Goal: Information Seeking & Learning: Learn about a topic

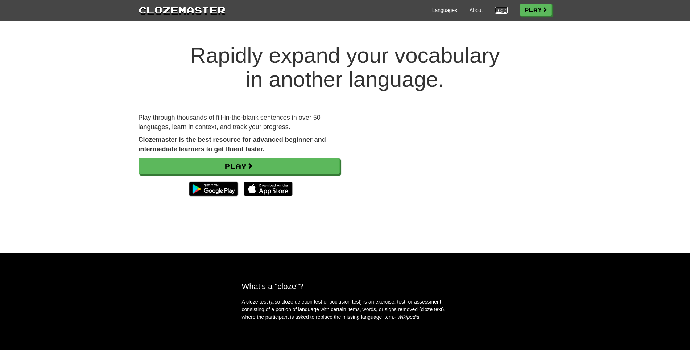
click at [495, 10] on link "Login" at bounding box center [501, 10] width 12 height 7
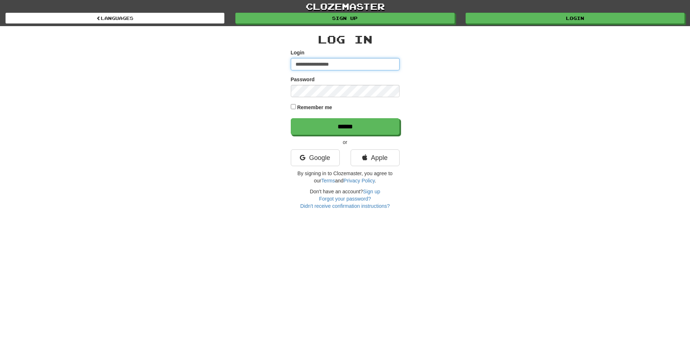
type input "**********"
click at [291, 118] on input "******" at bounding box center [345, 126] width 109 height 17
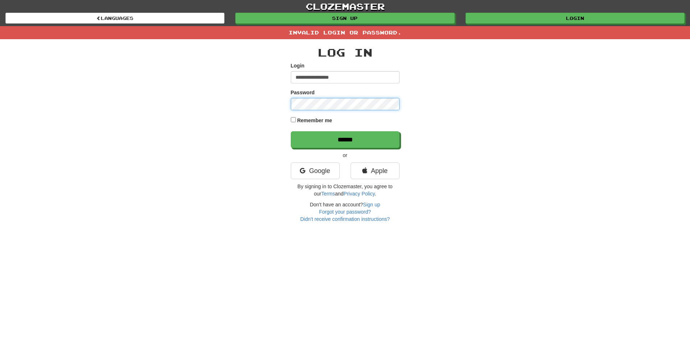
click at [291, 131] on input "******" at bounding box center [345, 139] width 109 height 17
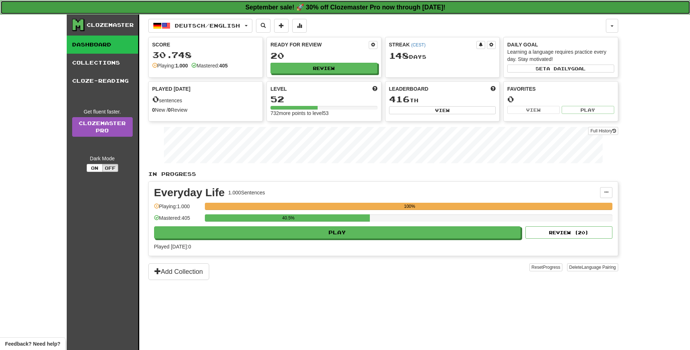
click at [251, 14] on link "September sale! 🚀 30% off Clozemaster Pro now through Sunday September 21!" at bounding box center [345, 7] width 690 height 14
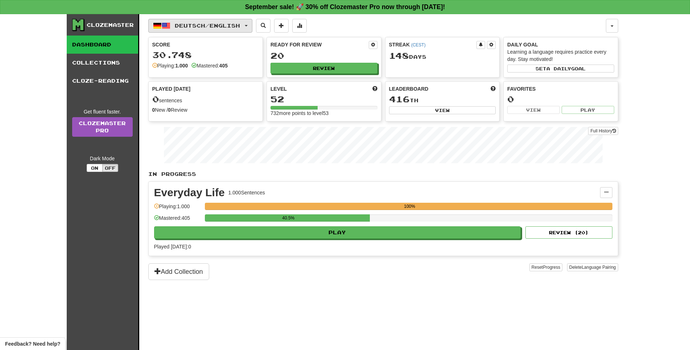
click at [235, 25] on span "Deutsch / English" at bounding box center [207, 25] width 65 height 6
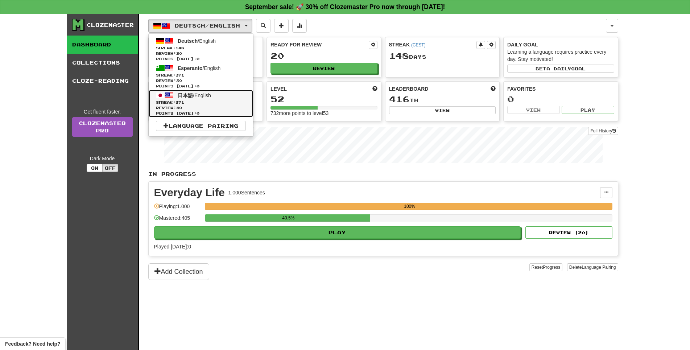
click at [206, 105] on span "Streak: 371" at bounding box center [201, 102] width 90 height 5
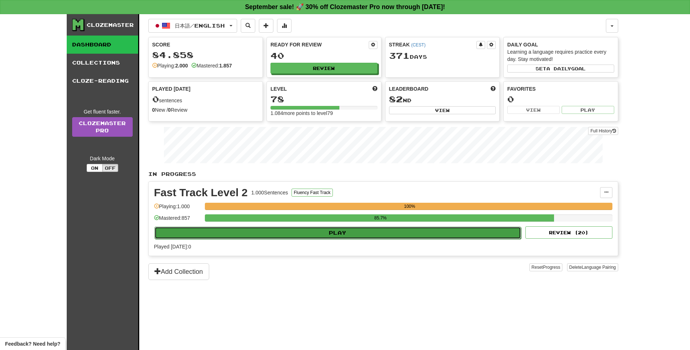
click at [374, 239] on button "Play" at bounding box center [337, 232] width 367 height 12
select select "**"
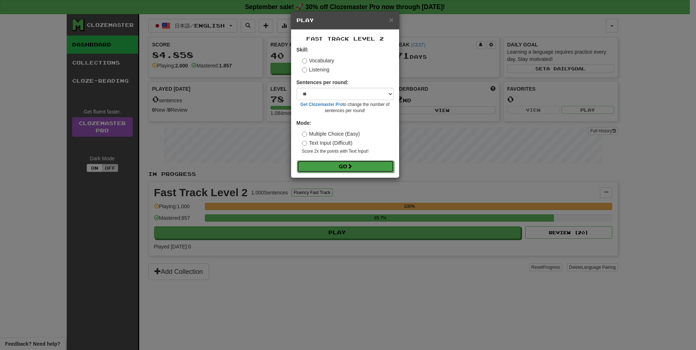
click at [373, 172] on button "Go" at bounding box center [345, 166] width 97 height 12
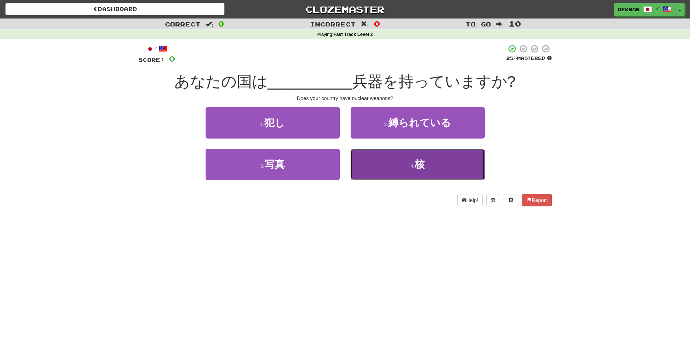
click at [438, 179] on button "4 . 核" at bounding box center [417, 165] width 134 height 32
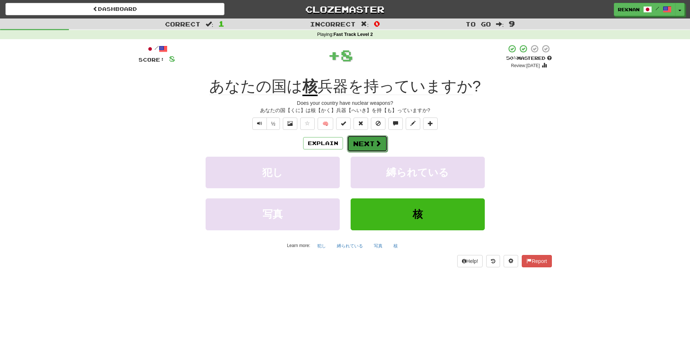
click at [351, 152] on button "Next" at bounding box center [367, 143] width 41 height 17
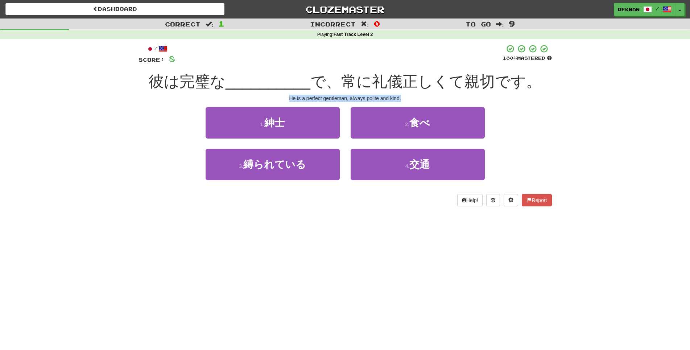
drag, startPoint x: 267, startPoint y: 126, endPoint x: 450, endPoint y: 125, distance: 182.6
click at [450, 102] on div "He is a perfect gentleman, always polite and kind." at bounding box center [344, 98] width 413 height 7
copy div "He is a perfect gentleman, always polite and kind."
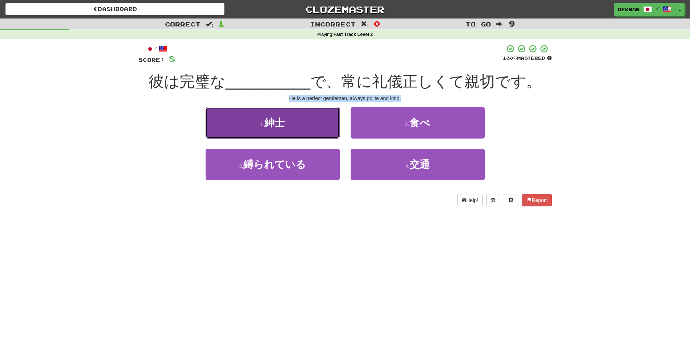
click at [291, 138] on button "1 . 紳士" at bounding box center [272, 123] width 134 height 32
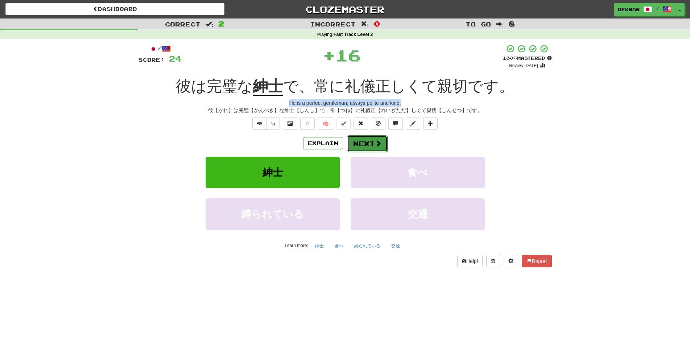
click at [378, 150] on button "Next" at bounding box center [367, 143] width 41 height 17
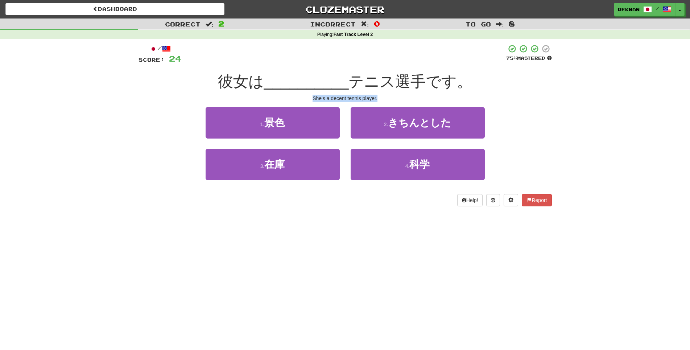
drag, startPoint x: 292, startPoint y: 109, endPoint x: 438, endPoint y: 107, distance: 145.7
click at [438, 102] on div "She's a decent tennis player." at bounding box center [344, 98] width 413 height 7
copy div "She's a decent tennis player."
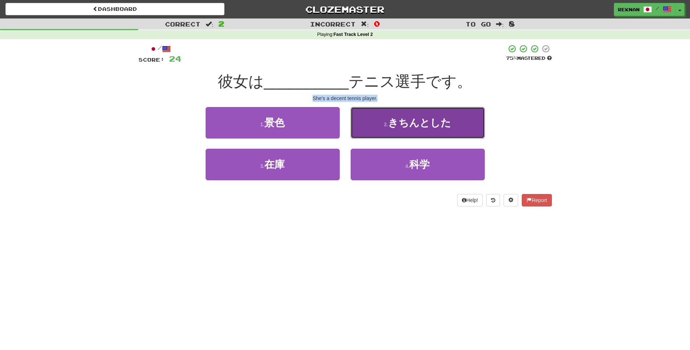
click at [398, 128] on span "きちんとした" at bounding box center [419, 122] width 63 height 11
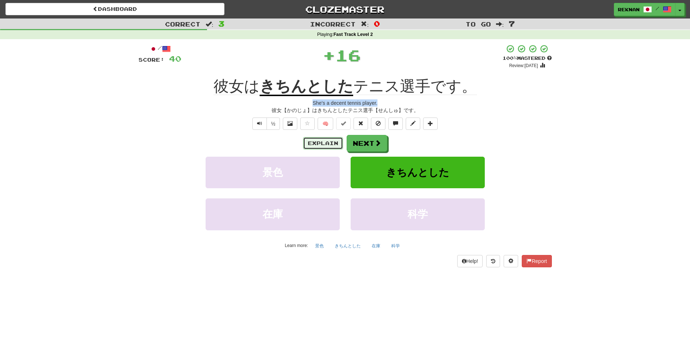
click at [321, 149] on button "Explain" at bounding box center [323, 143] width 40 height 12
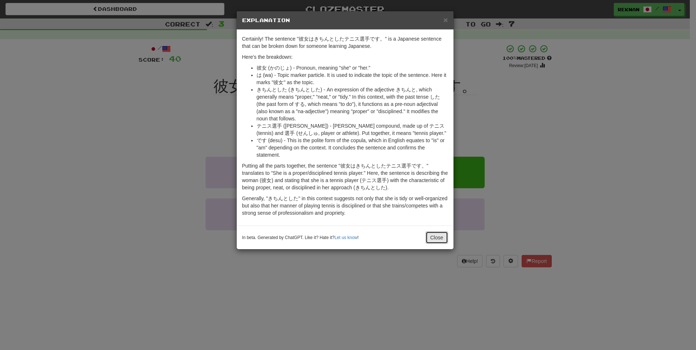
drag, startPoint x: 439, startPoint y: 265, endPoint x: 437, endPoint y: 261, distance: 3.9
click at [439, 244] on button "Close" at bounding box center [436, 237] width 22 height 12
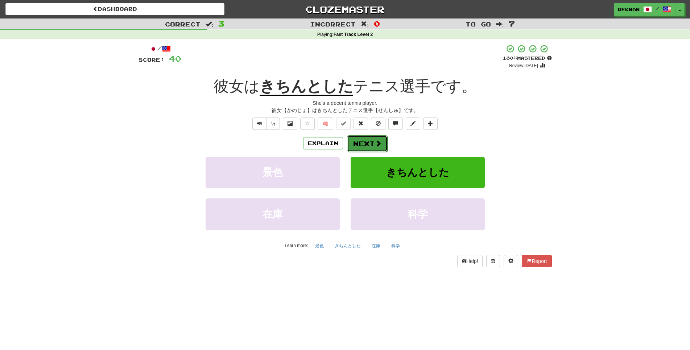
click at [381, 146] on span at bounding box center [378, 143] width 7 height 7
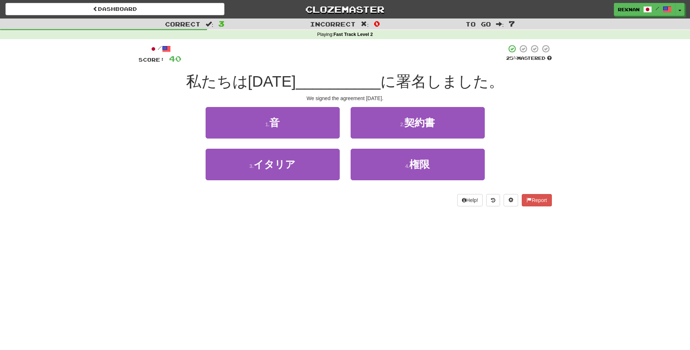
click at [116, 135] on div "Correct : 3 Incorrect : 0 To go : 7 Playing : Fast Track Level 2 / Score: 40 25…" at bounding box center [345, 117] width 690 height 198
drag, startPoint x: 294, startPoint y: 108, endPoint x: 399, endPoint y: 107, distance: 104.7
click at [398, 102] on div "We signed the agreement yesterday." at bounding box center [344, 98] width 413 height 7
copy div "We signed the agreement yesterday."
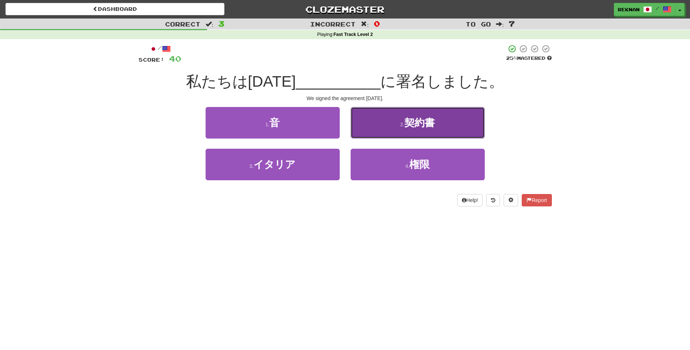
click at [421, 138] on button "2 . 契約書" at bounding box center [417, 123] width 134 height 32
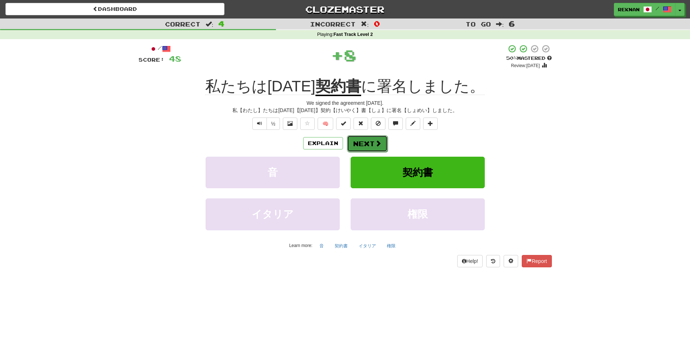
click at [387, 151] on button "Next" at bounding box center [367, 143] width 41 height 17
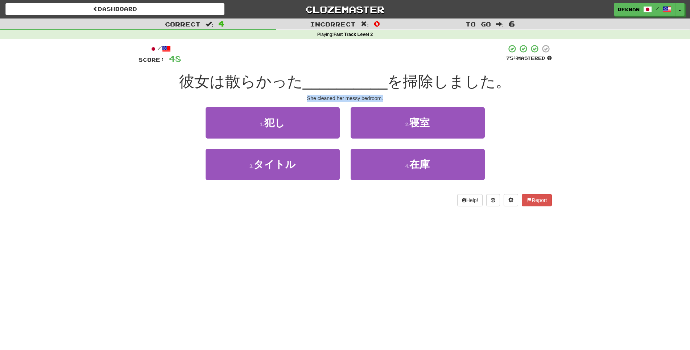
drag, startPoint x: 290, startPoint y: 104, endPoint x: 429, endPoint y: 107, distance: 138.8
click at [429, 102] on div "She cleaned her messy bedroom." at bounding box center [344, 98] width 413 height 7
copy div "She cleaned her messy bedroom."
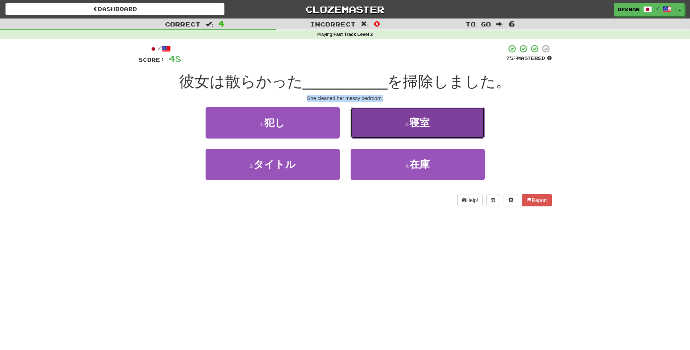
click at [405, 138] on button "2 . 寝室" at bounding box center [417, 123] width 134 height 32
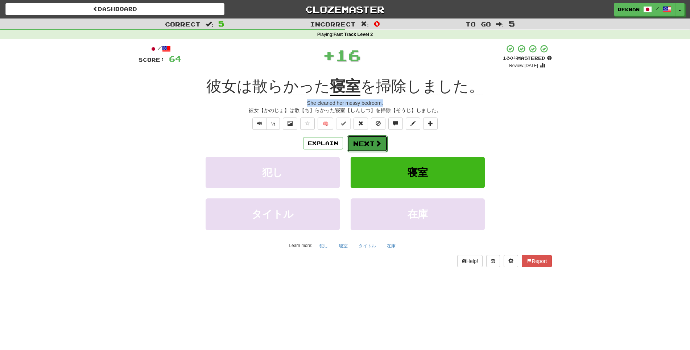
click at [375, 152] on button "Next" at bounding box center [367, 143] width 41 height 17
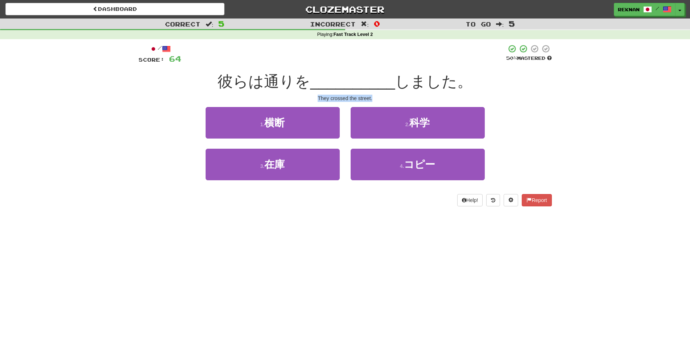
drag, startPoint x: 313, startPoint y: 104, endPoint x: 430, endPoint y: 111, distance: 117.3
click at [430, 111] on div "/ Score: 64 50 % Mastered 彼らは通りを __________ しました。 They crossed the street. 1 . …" at bounding box center [344, 125] width 413 height 162
copy div "They crossed the street."
click at [372, 149] on div "2 . 科学" at bounding box center [417, 128] width 145 height 42
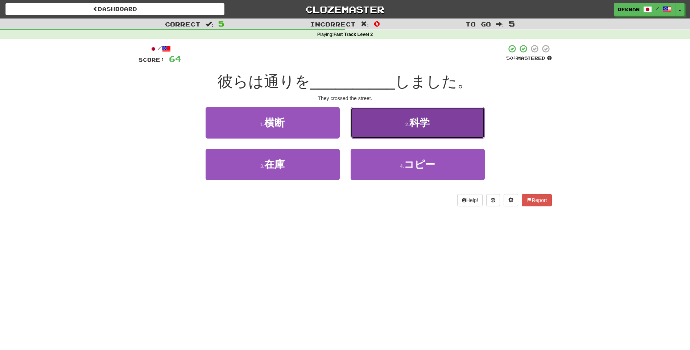
click at [387, 125] on button "2 . 科学" at bounding box center [417, 123] width 134 height 32
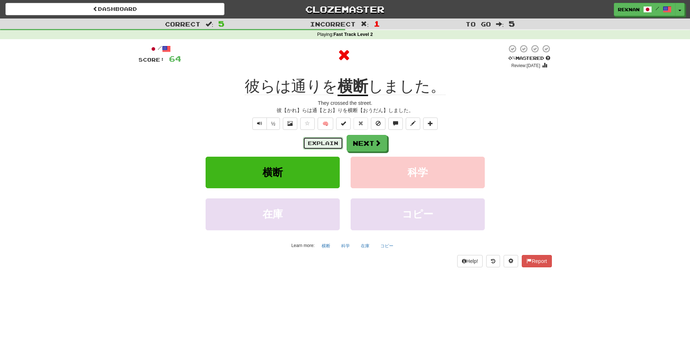
click at [313, 149] on button "Explain" at bounding box center [323, 143] width 40 height 12
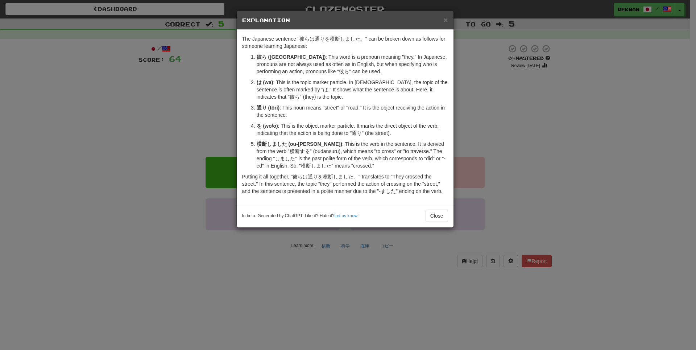
click at [24, 183] on div "× Explanation The Japanese sentence "彼らは通りを横断しました。" can be broken down as follo…" at bounding box center [348, 175] width 696 height 350
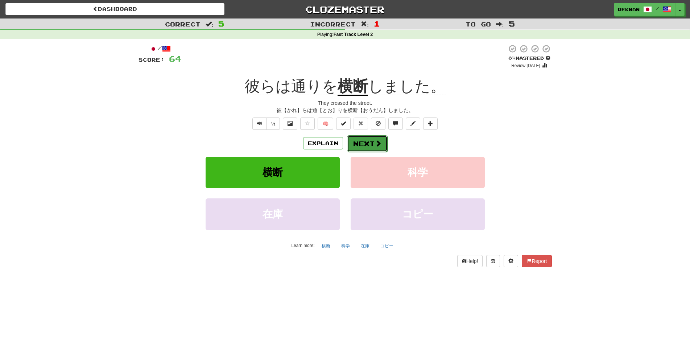
click at [365, 148] on button "Next" at bounding box center [367, 143] width 41 height 17
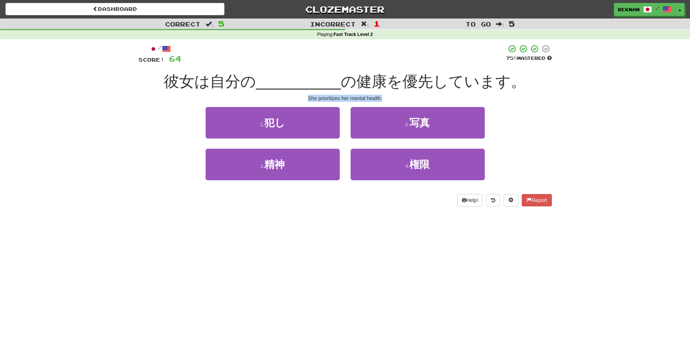
drag, startPoint x: 301, startPoint y: 105, endPoint x: 425, endPoint y: 102, distance: 124.0
click at [425, 102] on div "She prioritizes her mental health." at bounding box center [344, 98] width 413 height 7
copy div "She prioritizes her mental health."
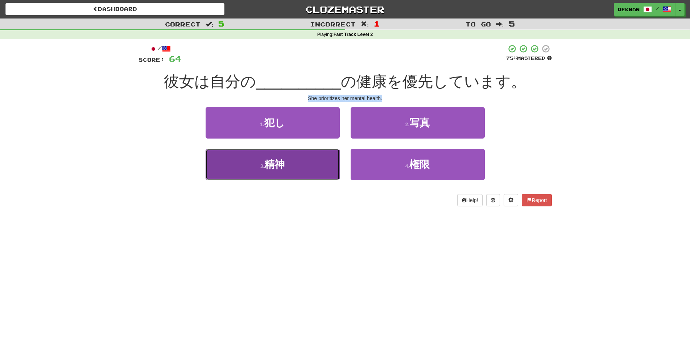
click at [328, 180] on button "3 . 精神" at bounding box center [272, 165] width 134 height 32
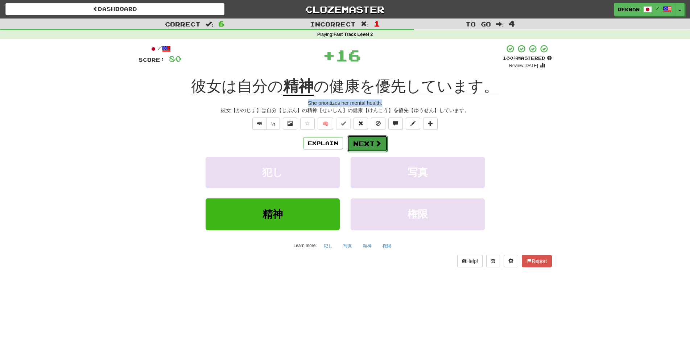
click at [379, 152] on button "Next" at bounding box center [367, 143] width 41 height 17
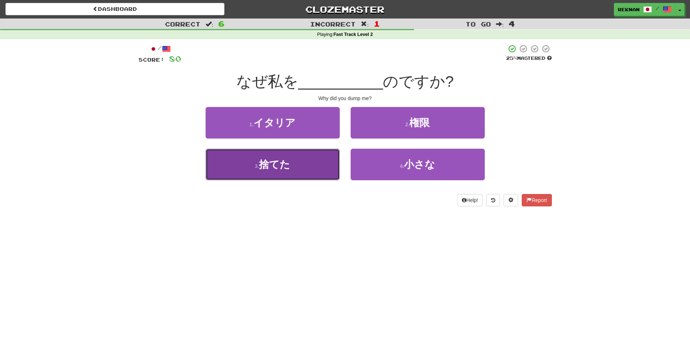
click at [310, 178] on button "3 . 捨てた" at bounding box center [272, 165] width 134 height 32
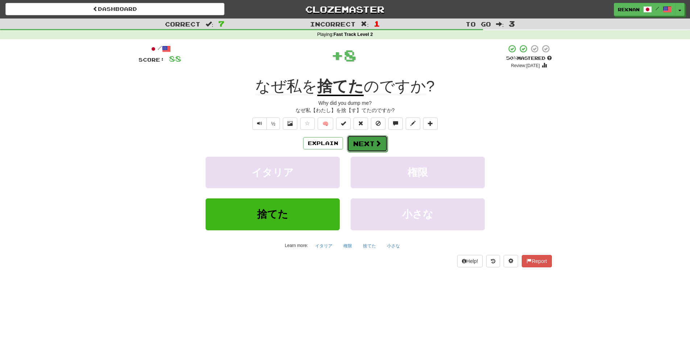
click at [361, 152] on button "Next" at bounding box center [367, 143] width 41 height 17
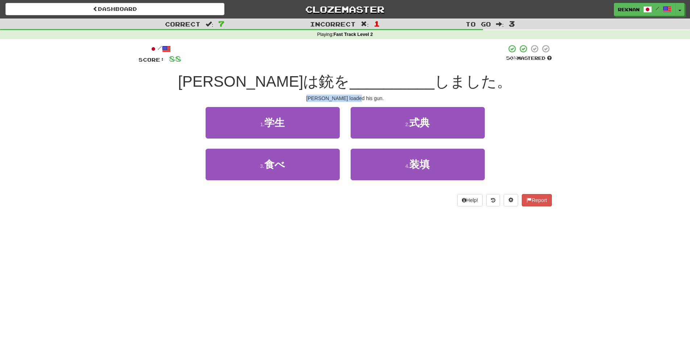
drag, startPoint x: 332, startPoint y: 103, endPoint x: 400, endPoint y: 101, distance: 67.8
click at [400, 101] on div "/ Score: 88 50 % Mastered トムは銃を __________ しました。 Tom loaded his gun. 1 . 学生 2 .…" at bounding box center [344, 125] width 413 height 162
copy div "Tom loaded his gun."
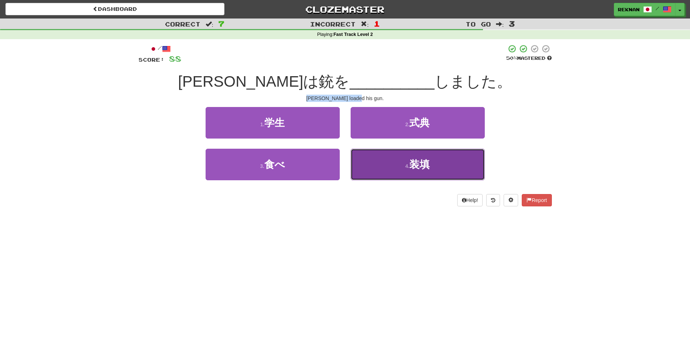
click at [403, 180] on button "4 . 装填" at bounding box center [417, 165] width 134 height 32
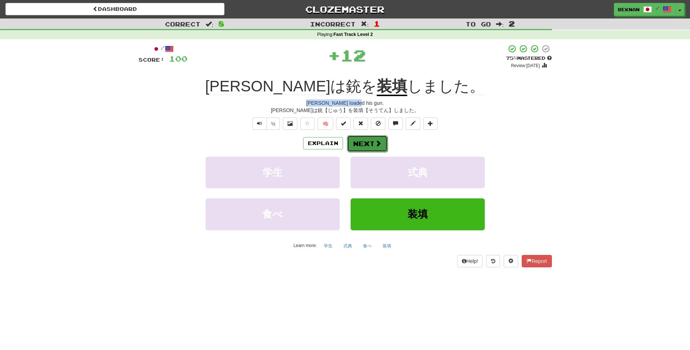
click at [367, 148] on button "Next" at bounding box center [367, 143] width 41 height 17
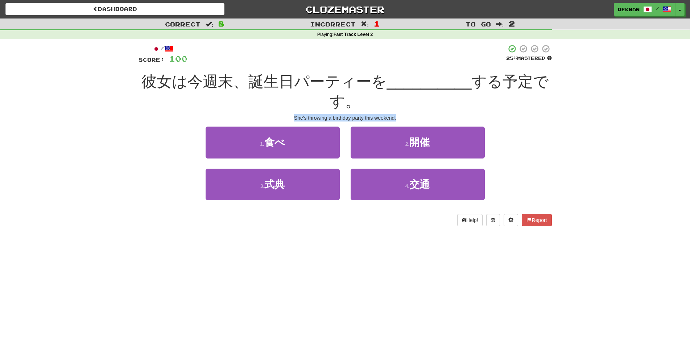
drag, startPoint x: 283, startPoint y: 127, endPoint x: 544, endPoint y: 139, distance: 261.2
click at [544, 139] on div "/ Score: 100 25 % Mastered 彼女は今週末、誕生日パーティーを __________ する予定です。 She's throwing a…" at bounding box center [344, 135] width 413 height 182
copy div "She's throwing a birthday party this weekend."
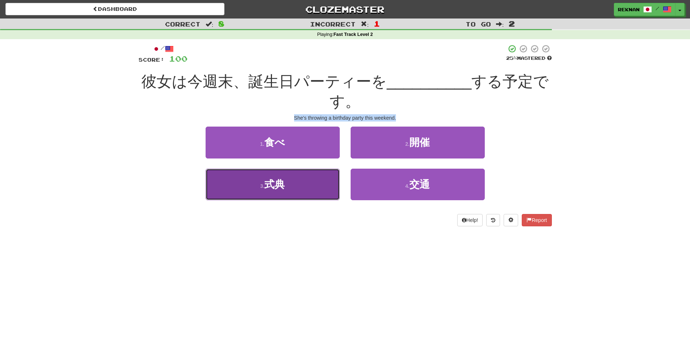
click at [309, 200] on button "3 . 式典" at bounding box center [272, 185] width 134 height 32
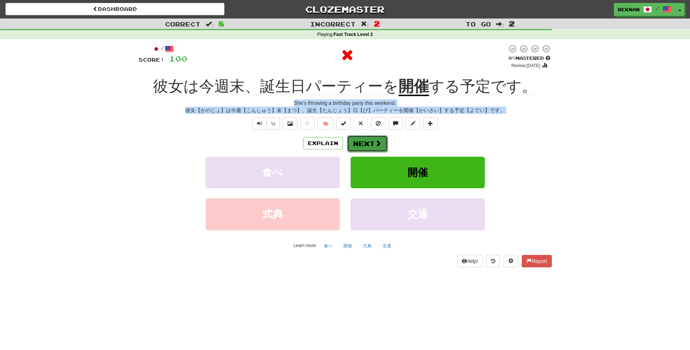
click at [381, 152] on button "Next" at bounding box center [367, 143] width 41 height 17
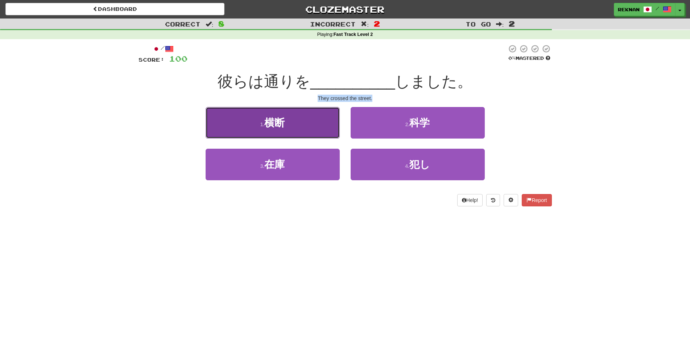
click at [291, 132] on button "1 . 横断" at bounding box center [272, 123] width 134 height 32
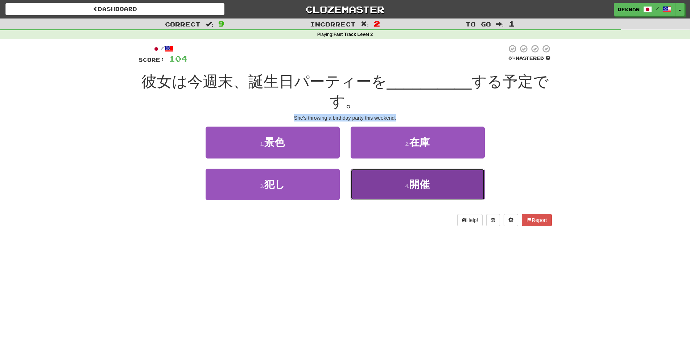
click at [379, 200] on button "4 . 開催" at bounding box center [417, 185] width 134 height 32
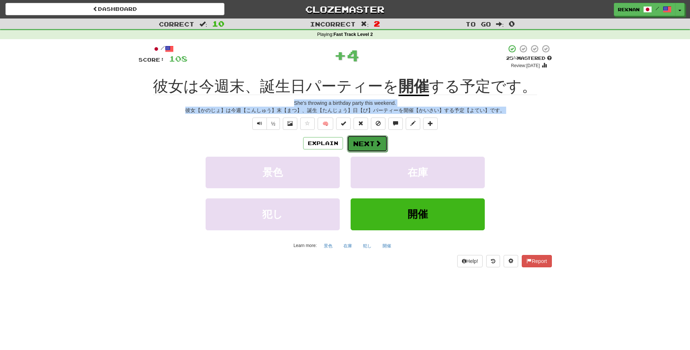
click at [378, 146] on span at bounding box center [378, 143] width 7 height 7
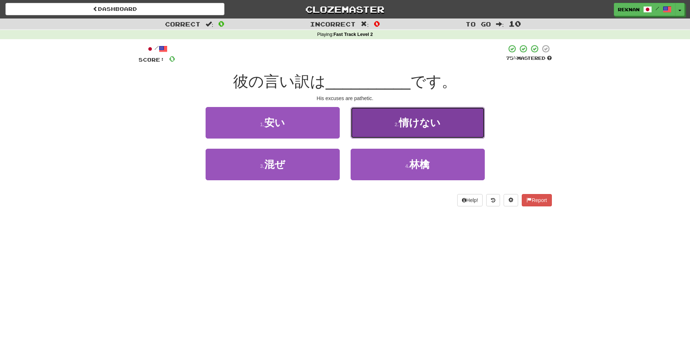
click at [421, 138] on button "2 . 情けない" at bounding box center [417, 123] width 134 height 32
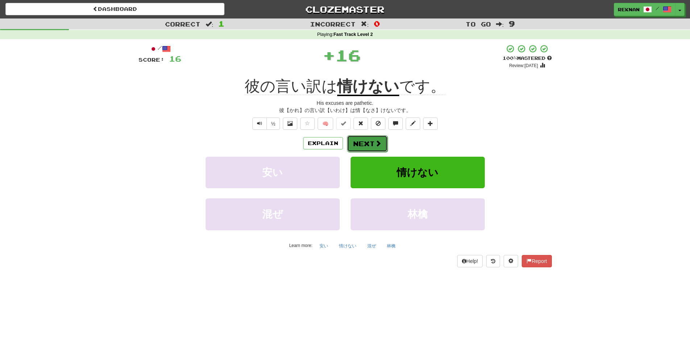
click at [367, 152] on button "Next" at bounding box center [367, 143] width 41 height 17
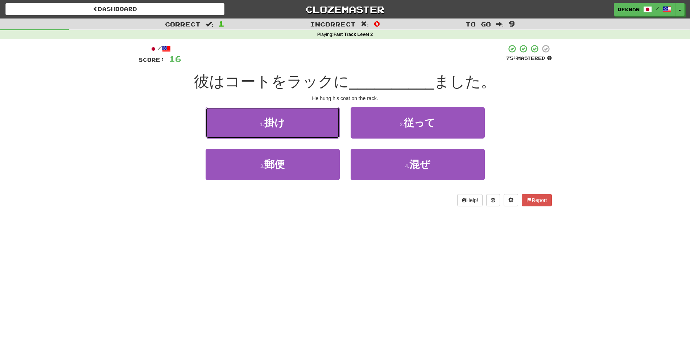
click at [291, 138] on button "1 . 掛け" at bounding box center [272, 123] width 134 height 32
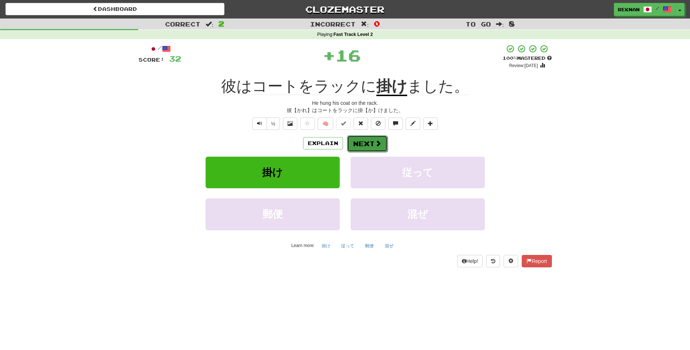
click at [386, 152] on button "Next" at bounding box center [367, 143] width 41 height 17
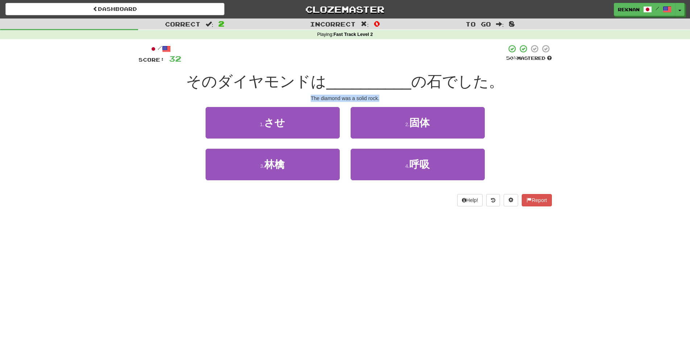
drag, startPoint x: 294, startPoint y: 107, endPoint x: 398, endPoint y: 109, distance: 104.0
click at [398, 102] on div "The diamond was a solid rock." at bounding box center [344, 98] width 413 height 7
copy div "The diamond was a solid rock."
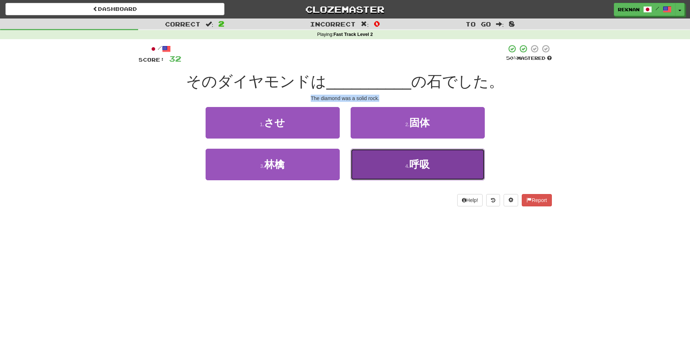
click at [399, 180] on button "4 . 呼吸" at bounding box center [417, 165] width 134 height 32
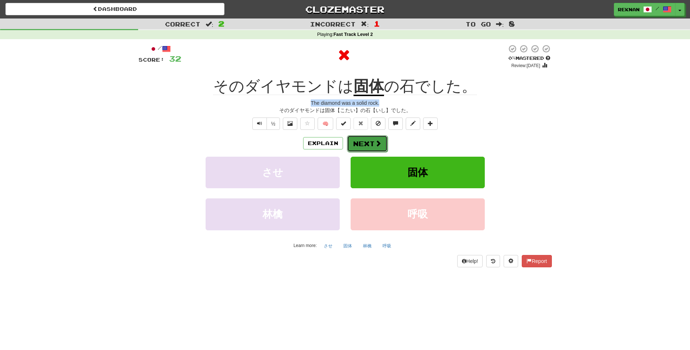
click at [376, 152] on button "Next" at bounding box center [367, 143] width 41 height 17
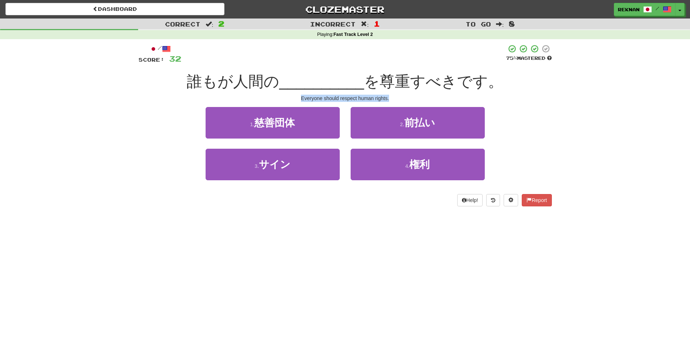
drag, startPoint x: 293, startPoint y: 103, endPoint x: 463, endPoint y: 115, distance: 170.3
click at [463, 115] on div "/ Score: 32 75 % Mastered 誰もが人間の __________ を尊重すべきです。 Everyone should respect h…" at bounding box center [344, 125] width 413 height 162
copy div "Everyone should respect human rights."
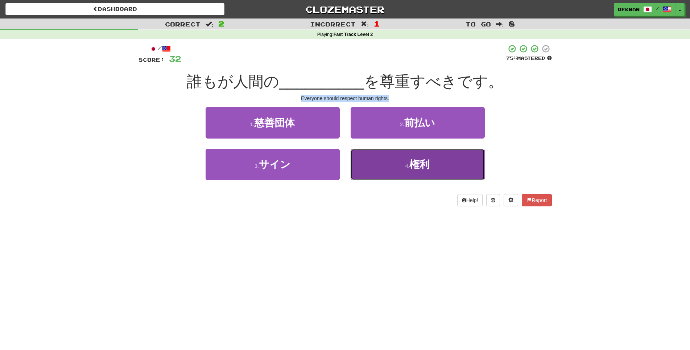
click at [435, 170] on button "4 . 権利" at bounding box center [417, 165] width 134 height 32
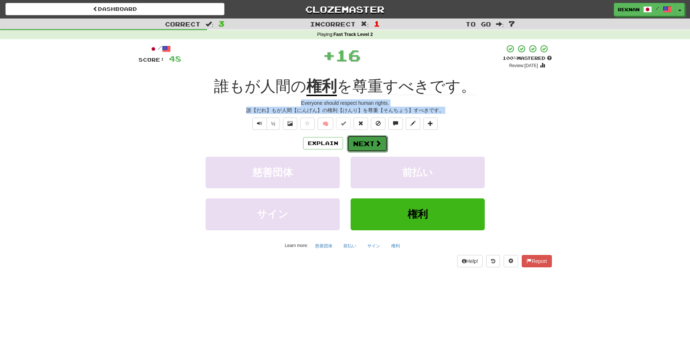
click at [361, 152] on button "Next" at bounding box center [367, 143] width 41 height 17
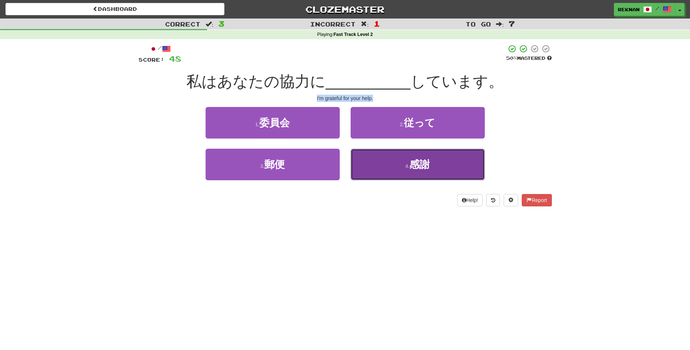
click at [386, 171] on button "4 . 感謝" at bounding box center [417, 165] width 134 height 32
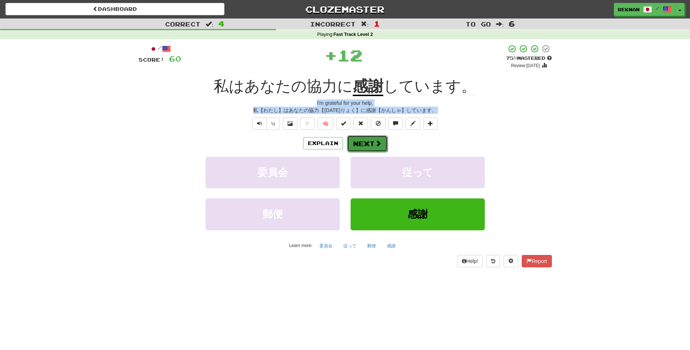
click at [369, 152] on button "Next" at bounding box center [367, 143] width 41 height 17
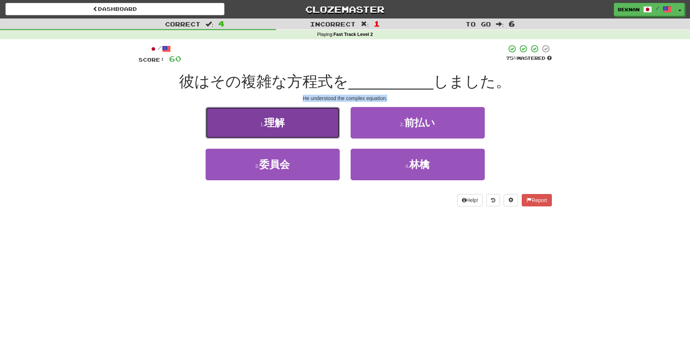
click at [271, 138] on button "1 . 理解" at bounding box center [272, 123] width 134 height 32
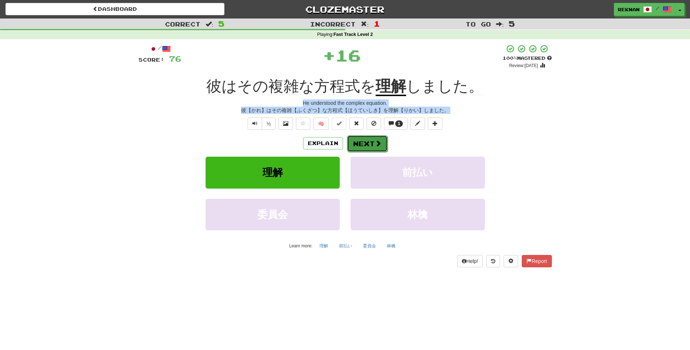
click at [376, 149] on button "Next" at bounding box center [367, 143] width 41 height 17
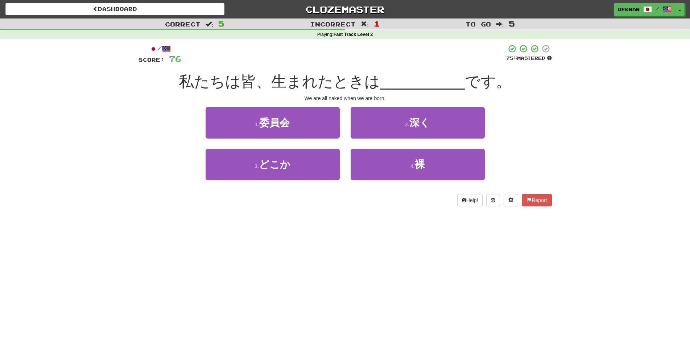
click at [380, 190] on div "4 . 裸" at bounding box center [417, 170] width 145 height 42
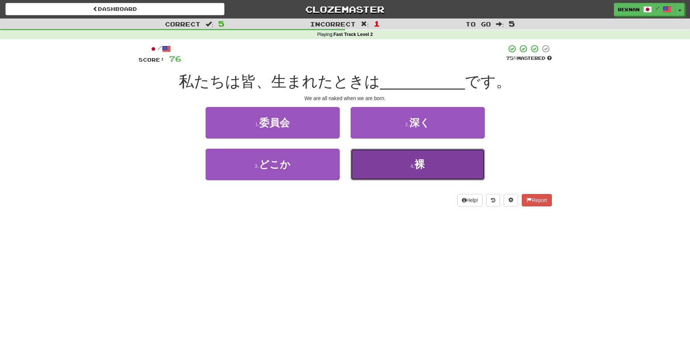
click at [391, 175] on button "4 . 裸" at bounding box center [417, 165] width 134 height 32
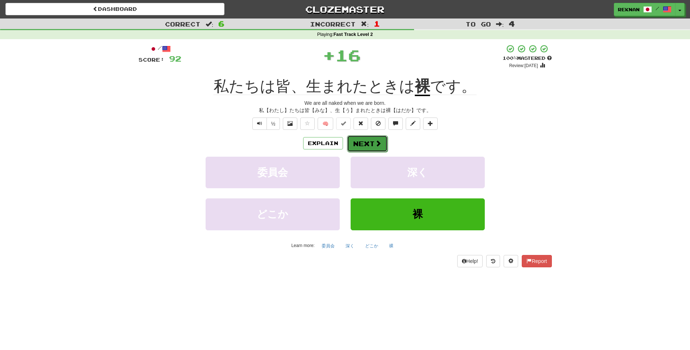
click at [379, 146] on span at bounding box center [378, 143] width 7 height 7
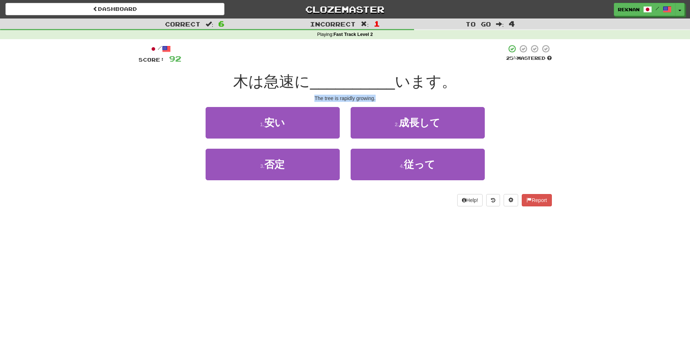
drag, startPoint x: 309, startPoint y: 108, endPoint x: 449, endPoint y: 101, distance: 140.1
click at [449, 101] on div "/ Score: 92 25 % Mastered 木は急速に __________ います。 The tree is rapidly growing. 1 …" at bounding box center [344, 125] width 413 height 162
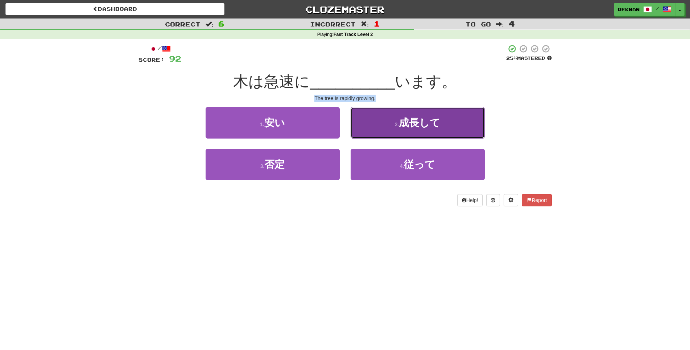
click at [390, 127] on button "2 . 成長して" at bounding box center [417, 123] width 134 height 32
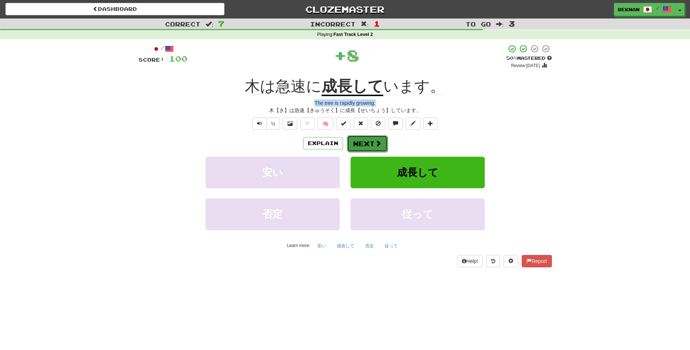
click at [373, 152] on button "Next" at bounding box center [367, 143] width 41 height 17
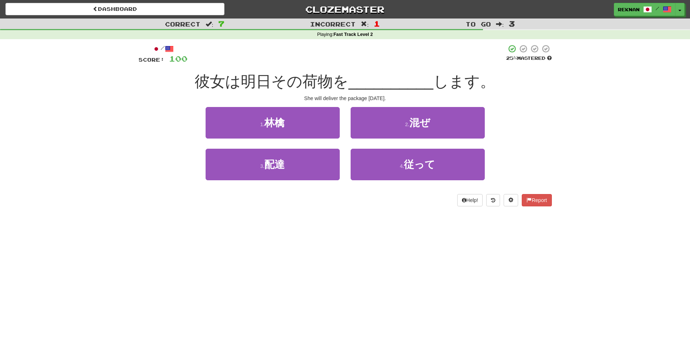
drag, startPoint x: 374, startPoint y: 109, endPoint x: 413, endPoint y: 101, distance: 39.5
click at [413, 102] on div "She will deliver the package tomorrow." at bounding box center [344, 98] width 413 height 7
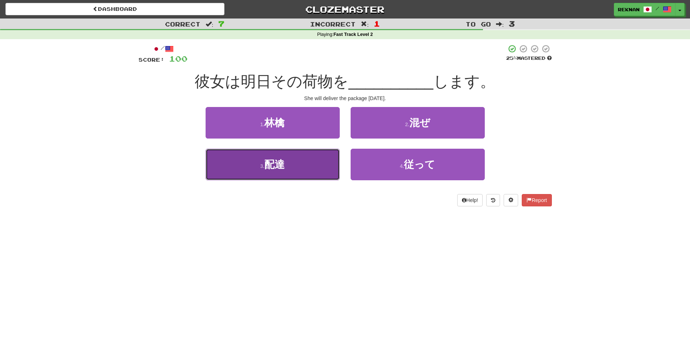
click at [300, 172] on button "3 . 配達" at bounding box center [272, 165] width 134 height 32
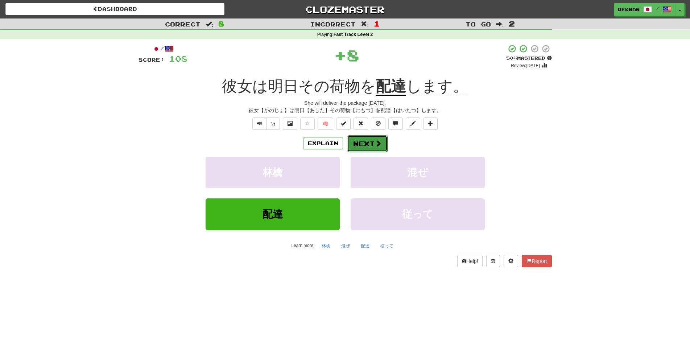
click at [353, 152] on button "Next" at bounding box center [367, 143] width 41 height 17
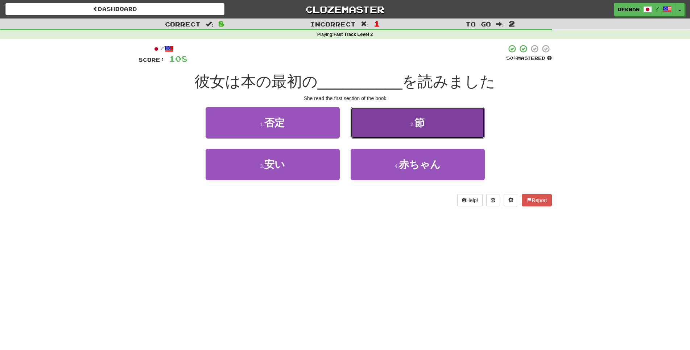
click at [390, 134] on button "2 . 節" at bounding box center [417, 123] width 134 height 32
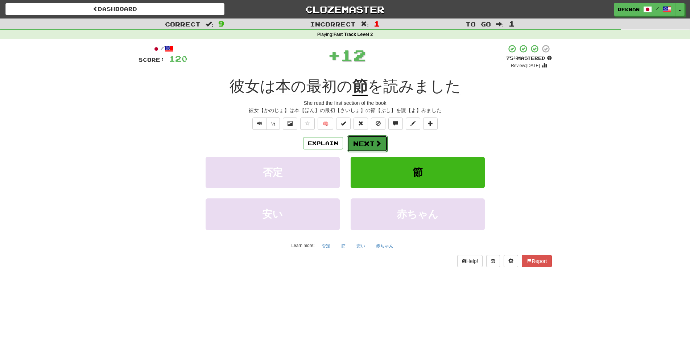
click at [374, 152] on button "Next" at bounding box center [367, 143] width 41 height 17
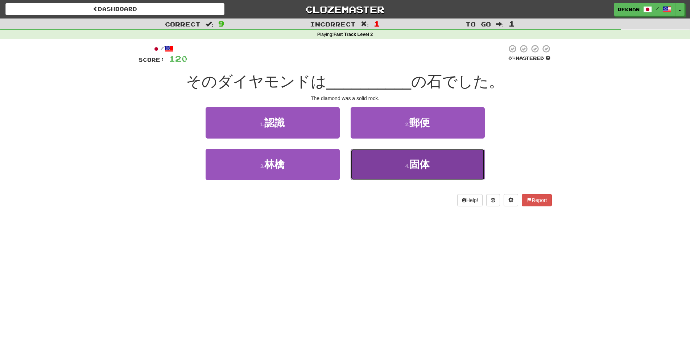
click at [376, 174] on button "4 . 固体" at bounding box center [417, 165] width 134 height 32
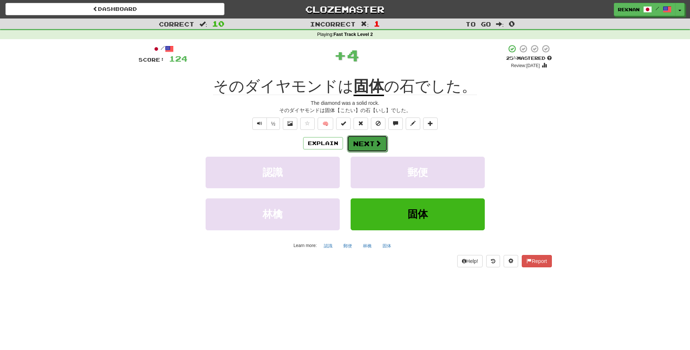
click at [380, 146] on span at bounding box center [378, 143] width 7 height 7
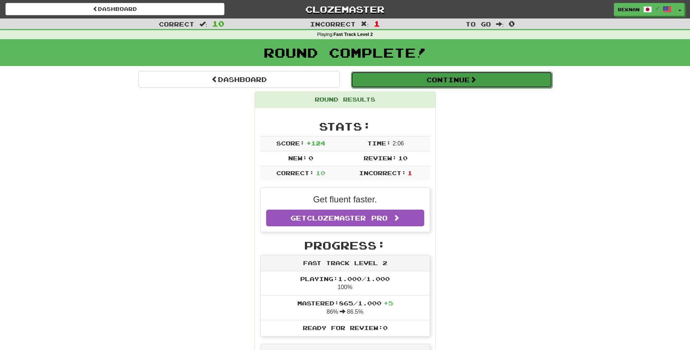
click at [476, 83] on span at bounding box center [473, 79] width 7 height 7
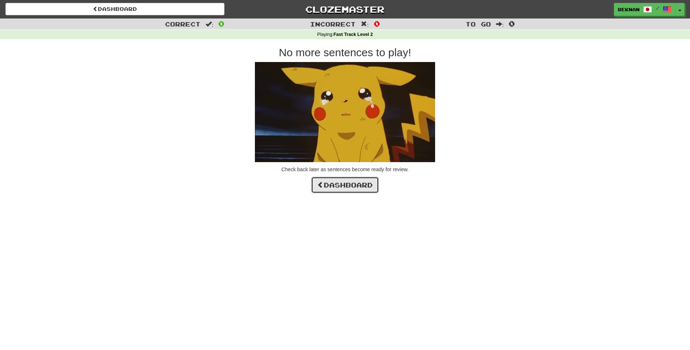
click at [379, 187] on link "Dashboard" at bounding box center [345, 184] width 68 height 17
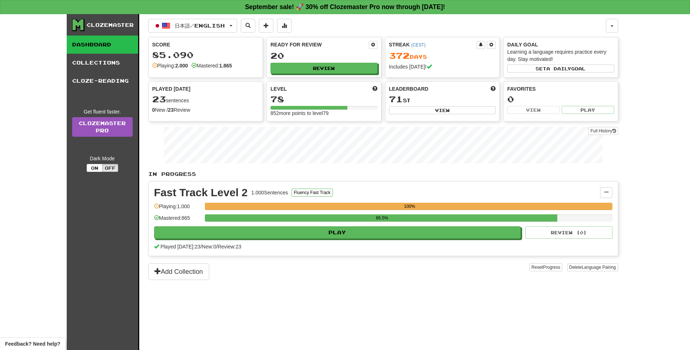
click at [0, 175] on div "Clozemaster Dashboard Collections Cloze-Reading Get fluent faster. Clozemaster …" at bounding box center [345, 182] width 690 height 336
click at [215, 28] on span "日本語 / English" at bounding box center [200, 25] width 50 height 6
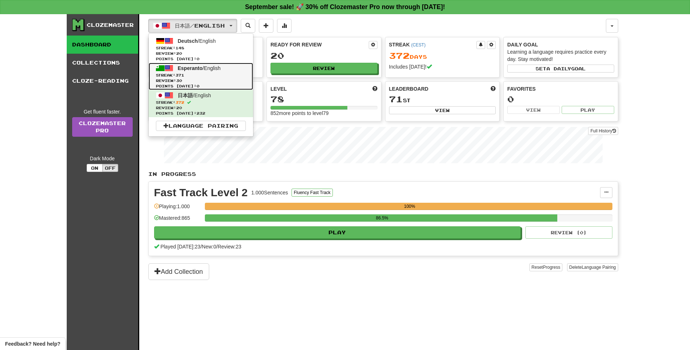
click at [214, 75] on link "Esperanto / English Streak: 371 Review: 30 Points today: 0" at bounding box center [201, 76] width 104 height 27
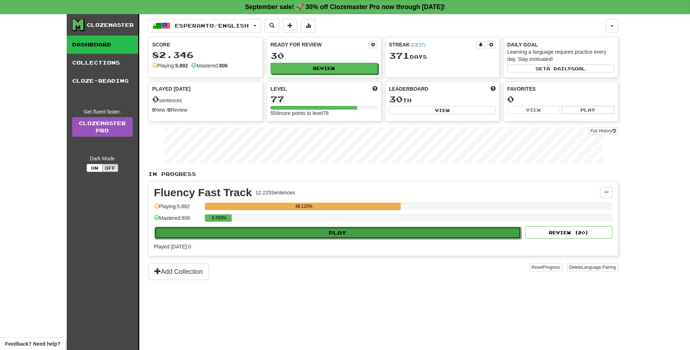
click at [333, 239] on button "Play" at bounding box center [337, 232] width 367 height 12
select select "**"
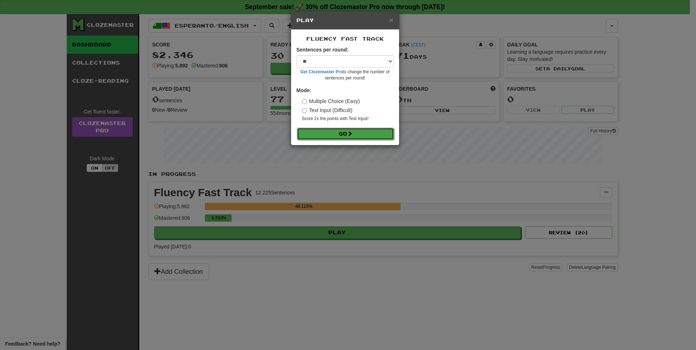
click at [384, 139] on button "Go" at bounding box center [345, 134] width 97 height 12
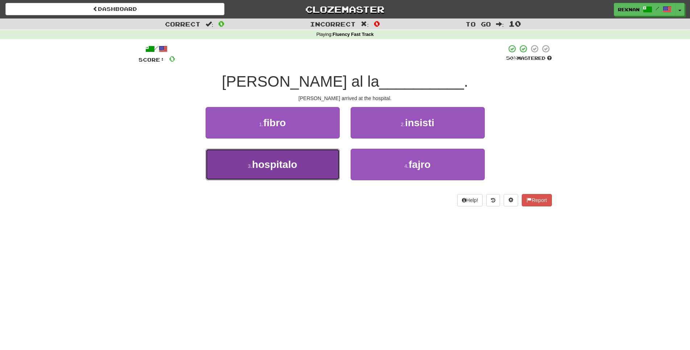
click at [313, 176] on button "3 . hospitalo" at bounding box center [272, 165] width 134 height 32
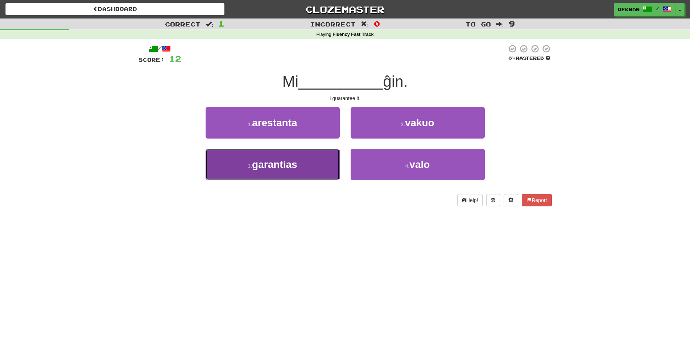
click at [302, 180] on button "3 . garantias" at bounding box center [272, 165] width 134 height 32
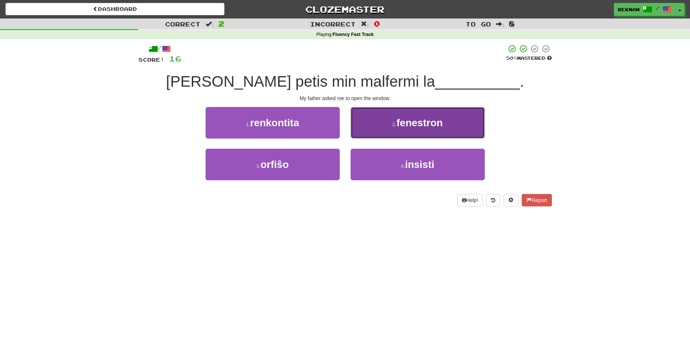
click at [396, 128] on span "fenestron" at bounding box center [419, 122] width 46 height 11
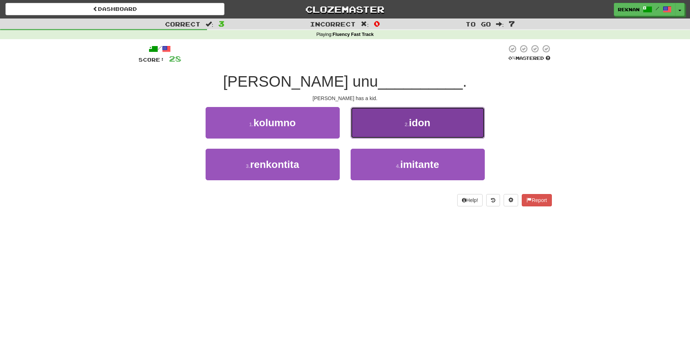
click at [390, 136] on button "2 . idon" at bounding box center [417, 123] width 134 height 32
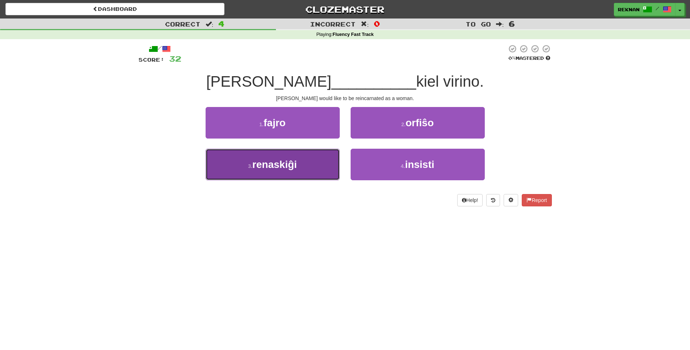
click at [291, 170] on span "renaskiĝi" at bounding box center [274, 164] width 45 height 11
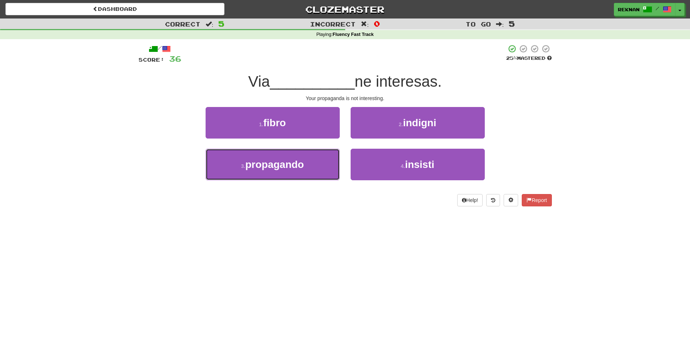
click at [291, 170] on span "propagando" at bounding box center [274, 164] width 59 height 11
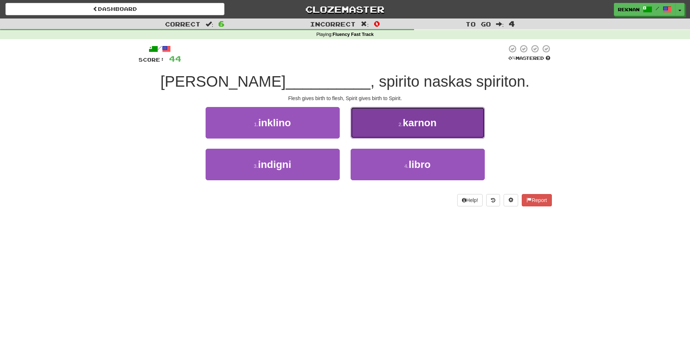
click at [421, 128] on span "karnon" at bounding box center [420, 122] width 34 height 11
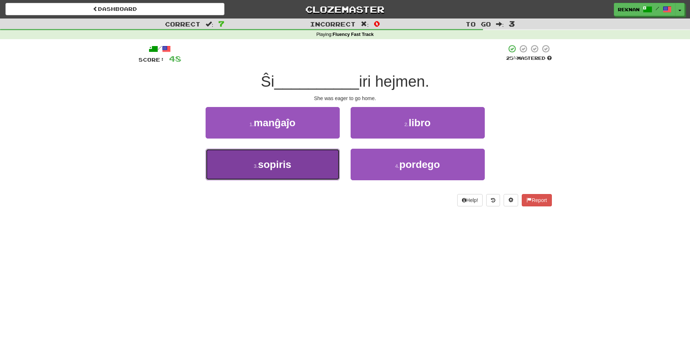
click at [299, 180] on button "3 . sopiris" at bounding box center [272, 165] width 134 height 32
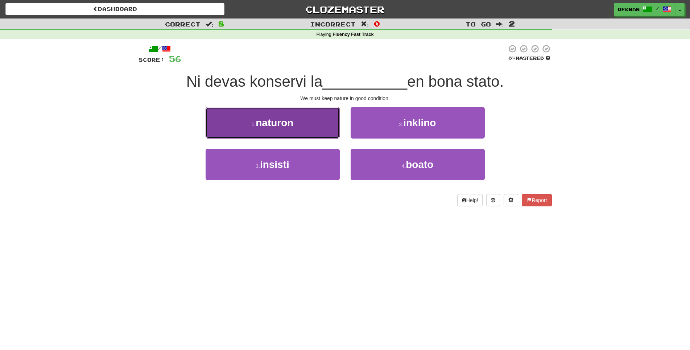
click at [290, 128] on span "naturon" at bounding box center [274, 122] width 38 height 11
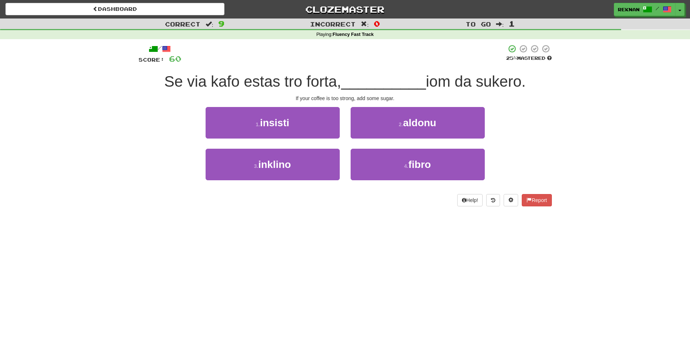
click at [420, 301] on div "Dashboard Clozemaster Reknan / Toggle Dropdown Dashboard Leaderboard Activity F…" at bounding box center [345, 175] width 690 height 350
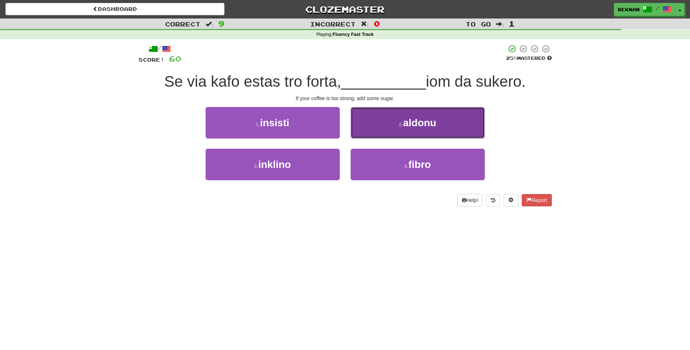
click at [381, 128] on button "2 . aldonu" at bounding box center [417, 123] width 134 height 32
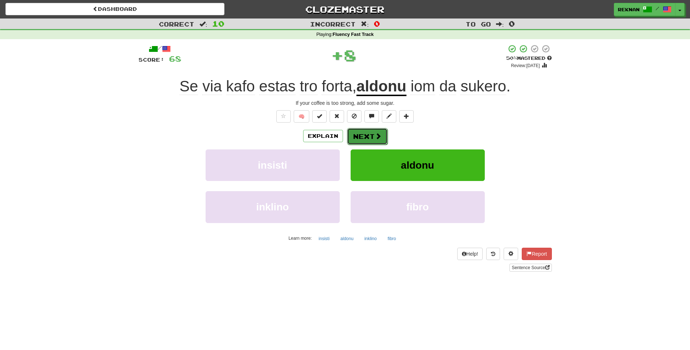
click at [368, 145] on button "Next" at bounding box center [367, 136] width 41 height 17
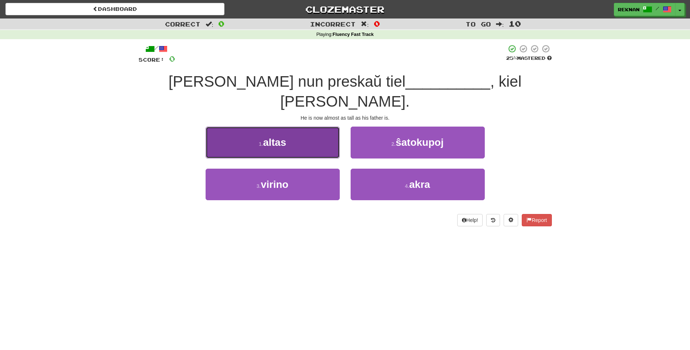
click at [284, 137] on span "altas" at bounding box center [274, 142] width 23 height 11
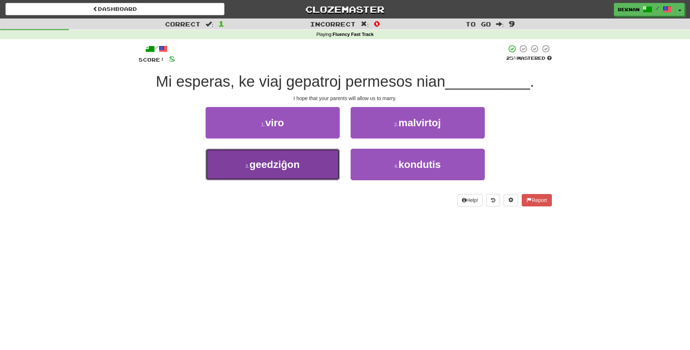
click at [269, 180] on button "3 . geedziĝon" at bounding box center [272, 165] width 134 height 32
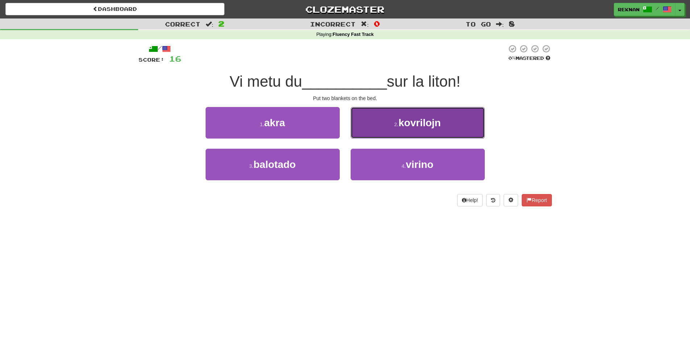
click at [401, 128] on span "kovrilojn" at bounding box center [419, 122] width 42 height 11
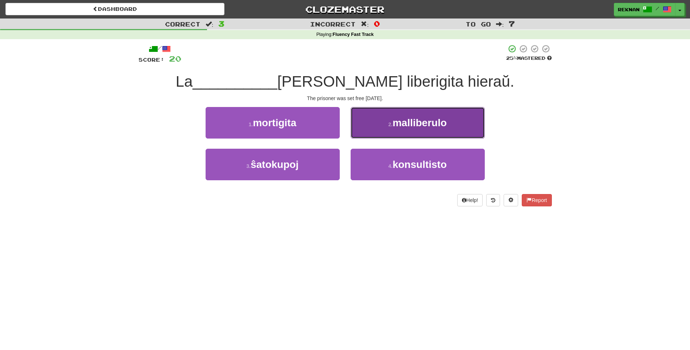
click at [395, 128] on span "malliberulo" at bounding box center [419, 122] width 54 height 11
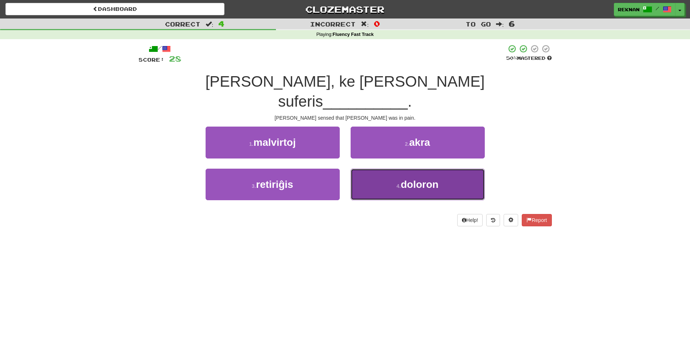
click at [396, 183] on small "4 ." at bounding box center [398, 186] width 4 height 6
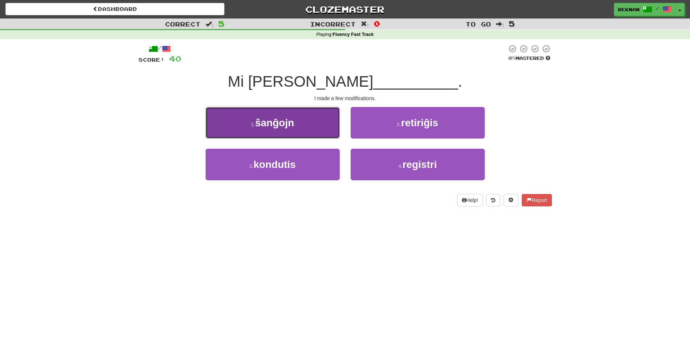
click at [276, 128] on span "ŝanĝojn" at bounding box center [274, 122] width 39 height 11
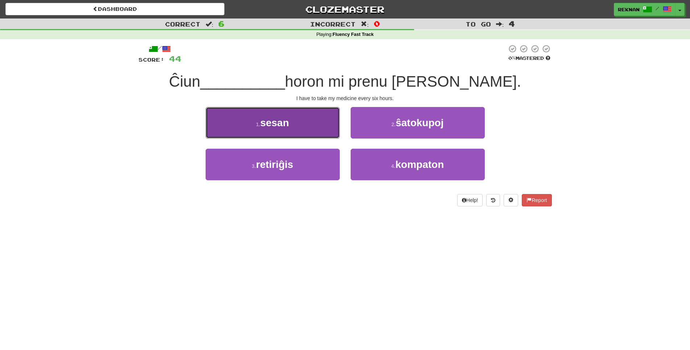
click at [280, 138] on button "1 . sesan" at bounding box center [272, 123] width 134 height 32
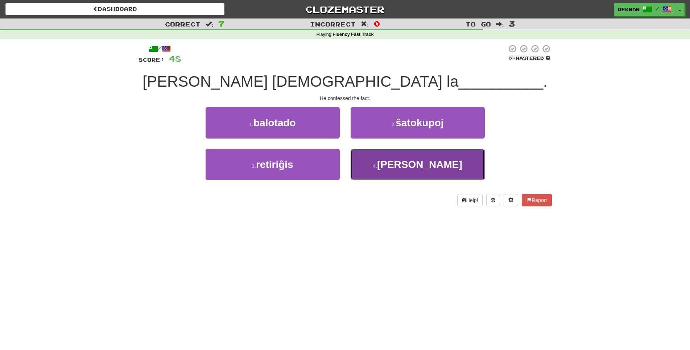
click at [423, 170] on span "[PERSON_NAME]" at bounding box center [419, 164] width 85 height 11
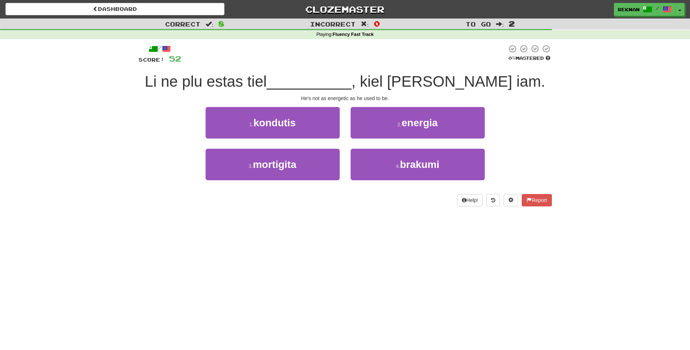
click at [413, 115] on div "/ Score: 52 0 % Mastered [PERSON_NAME] ne plu estas tiel __________ , kiel [PER…" at bounding box center [344, 125] width 413 height 162
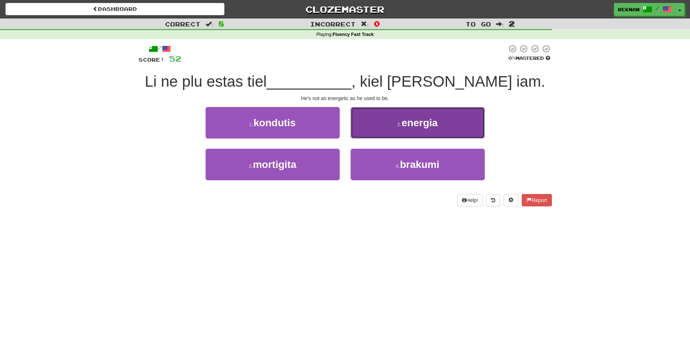
click at [403, 138] on button "2 . energia" at bounding box center [417, 123] width 134 height 32
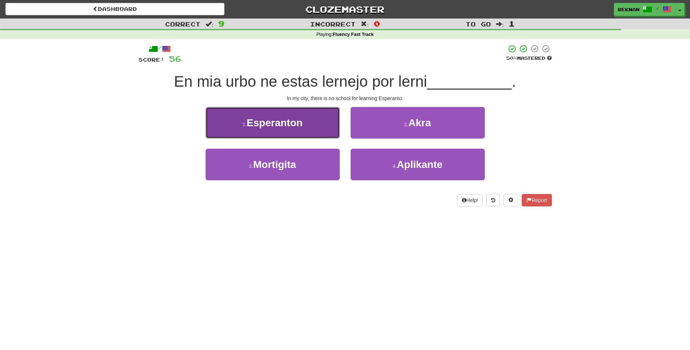
click at [298, 122] on button "1 . Esperanton" at bounding box center [272, 123] width 134 height 32
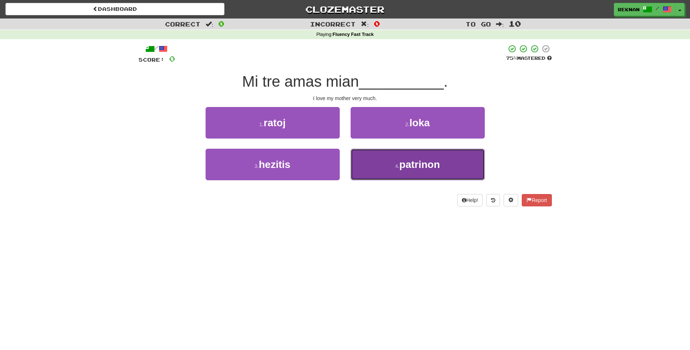
click at [358, 180] on button "4 . patrinon" at bounding box center [417, 165] width 134 height 32
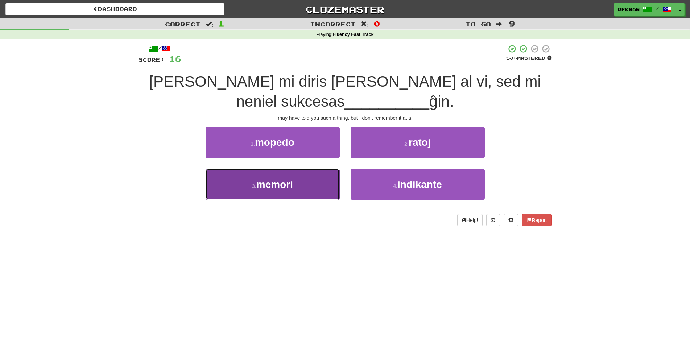
click at [286, 190] on span "memori" at bounding box center [274, 184] width 37 height 11
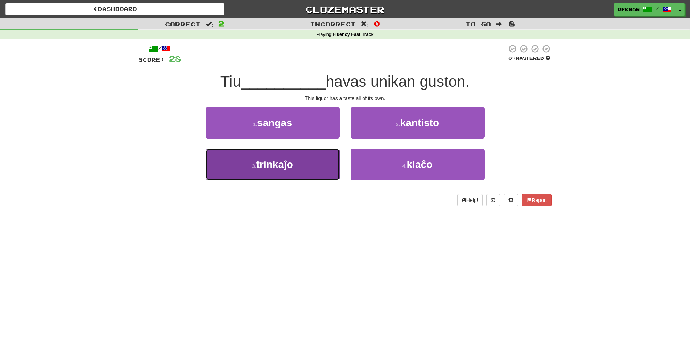
click at [280, 170] on span "trinkaĵo" at bounding box center [274, 164] width 37 height 11
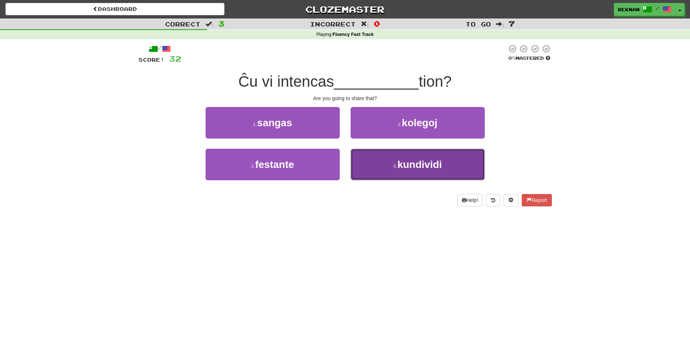
click at [406, 170] on span "kundividi" at bounding box center [419, 164] width 45 height 11
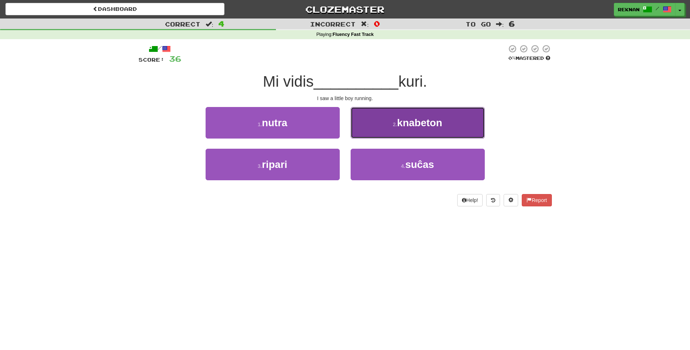
click at [394, 127] on small "2 ." at bounding box center [394, 124] width 4 height 6
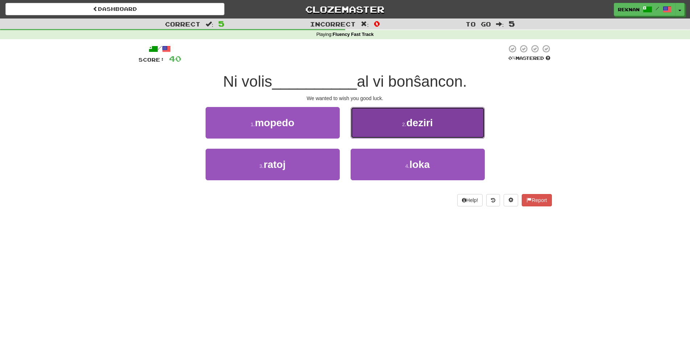
click at [388, 138] on button "2 . deziri" at bounding box center [417, 123] width 134 height 32
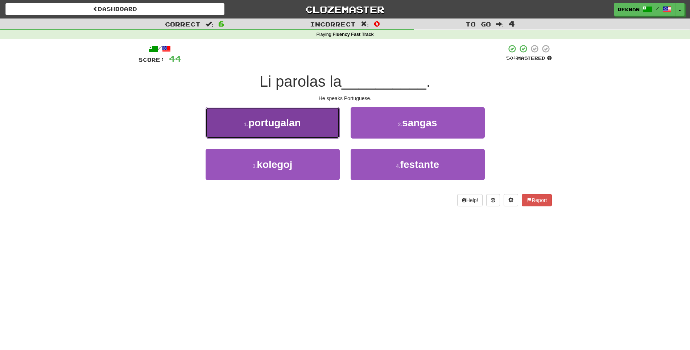
click at [313, 138] on button "1 . portugalan" at bounding box center [272, 123] width 134 height 32
click at [286, 138] on button "1 . eraroj" at bounding box center [272, 123] width 134 height 32
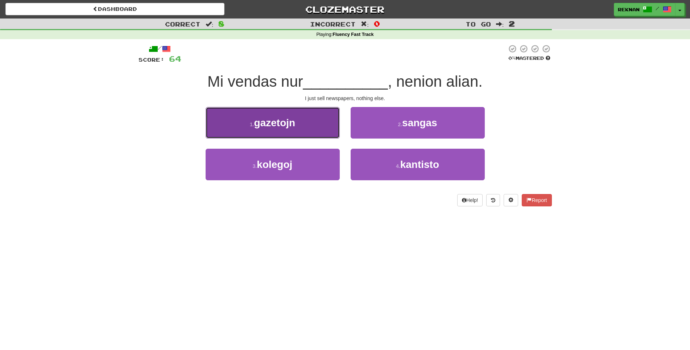
click at [278, 138] on button "1 . gazetojn" at bounding box center [272, 123] width 134 height 32
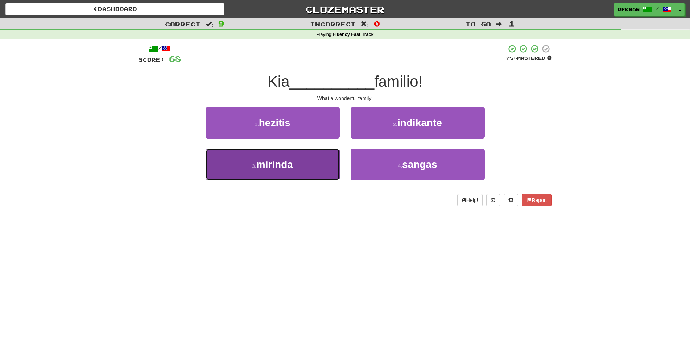
click at [290, 170] on span "mirinda" at bounding box center [274, 164] width 37 height 11
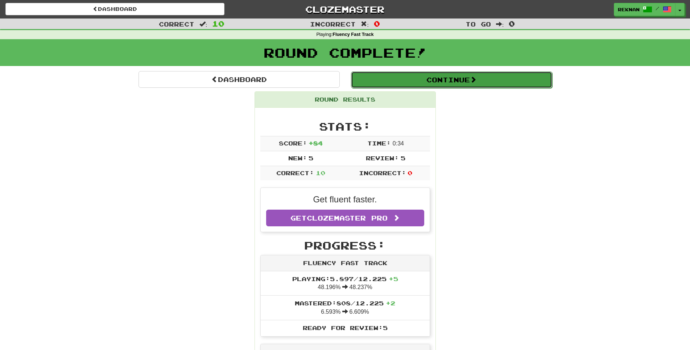
click at [467, 85] on button "Continue" at bounding box center [451, 79] width 201 height 17
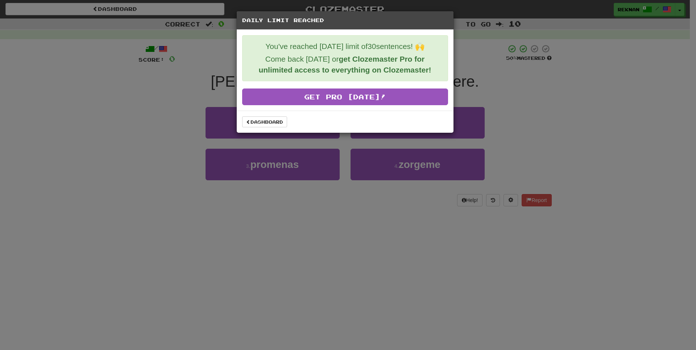
click at [271, 133] on div "Dashboard" at bounding box center [345, 122] width 217 height 22
click at [271, 126] on link "Dashboard" at bounding box center [264, 121] width 45 height 11
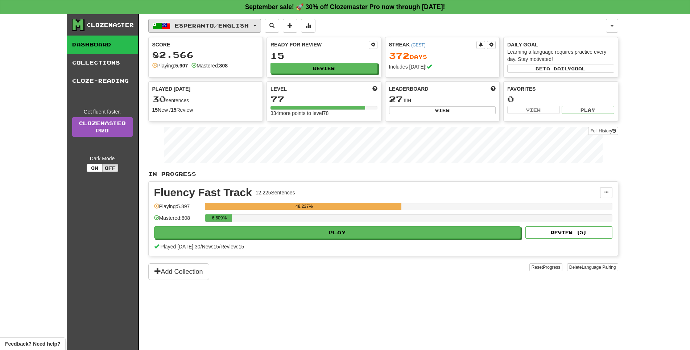
click at [219, 29] on span "Esperanto / English" at bounding box center [212, 25] width 74 height 6
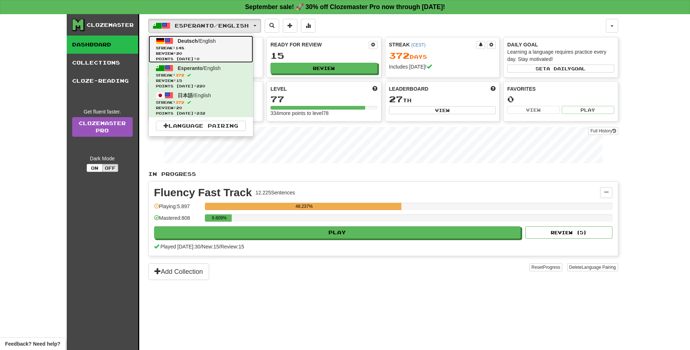
click at [218, 47] on link "Deutsch / English Streak: 148 Review: 20 Points [DATE]: 0" at bounding box center [201, 49] width 104 height 27
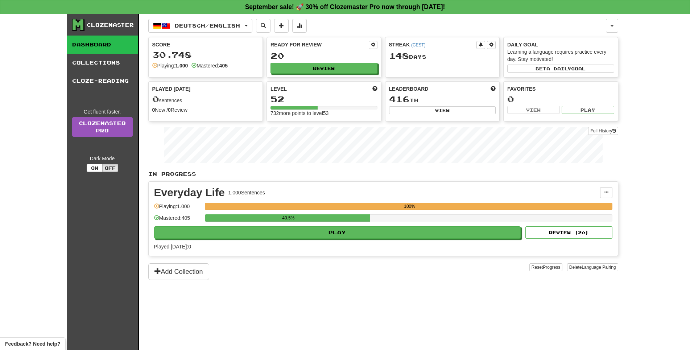
click at [321, 254] on div "Everyday Life 1.000 Sentences Manage Sentences Unpin from Dashboard Playing: 1.…" at bounding box center [383, 219] width 469 height 74
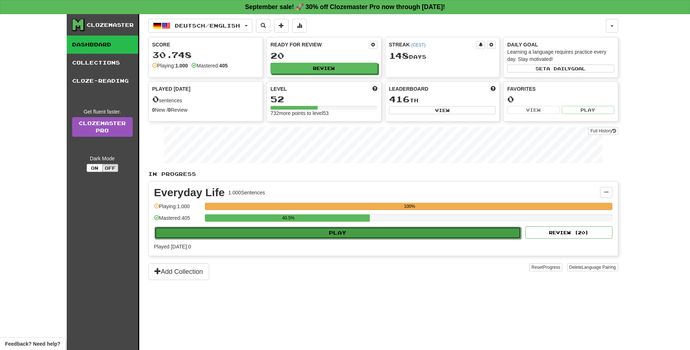
click at [323, 239] on button "Play" at bounding box center [337, 232] width 367 height 12
select select "**"
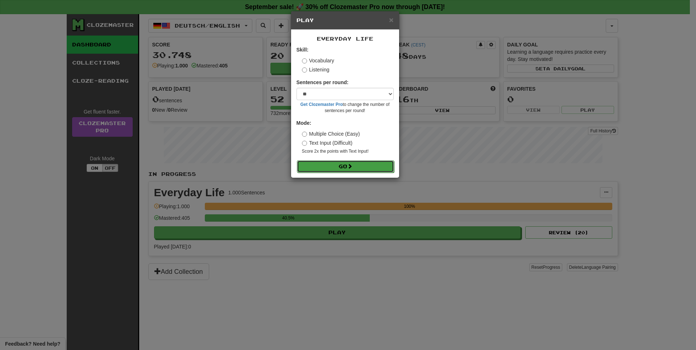
click at [352, 169] on span at bounding box center [349, 165] width 5 height 5
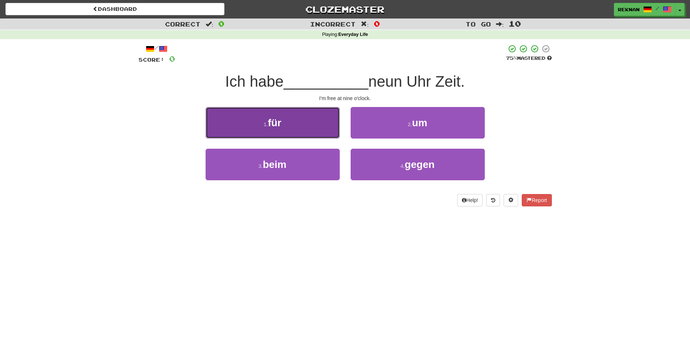
click at [286, 138] on button "1 . für" at bounding box center [272, 123] width 134 height 32
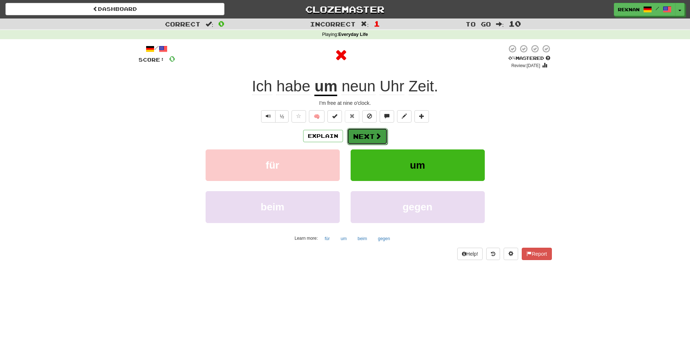
click at [359, 145] on button "Next" at bounding box center [367, 136] width 41 height 17
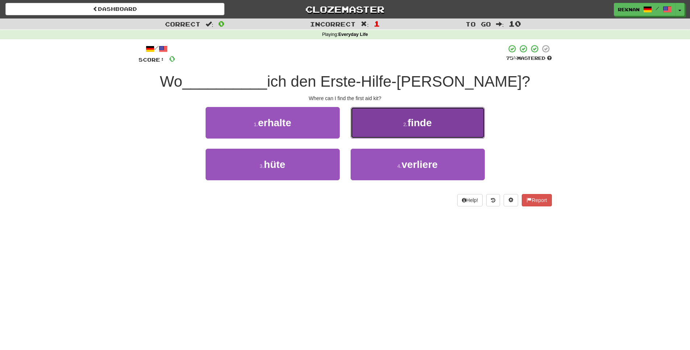
click at [387, 138] on button "2 . finde" at bounding box center [417, 123] width 134 height 32
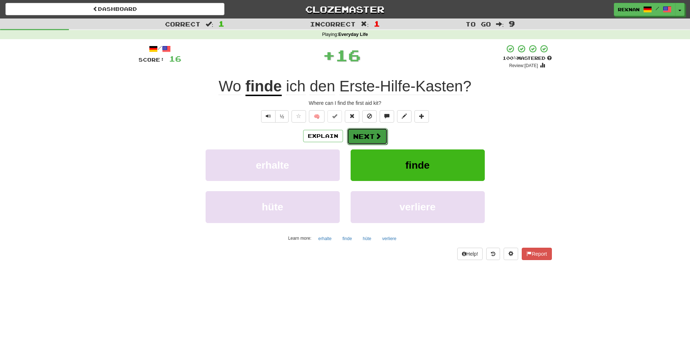
click at [378, 141] on button "Next" at bounding box center [367, 136] width 41 height 17
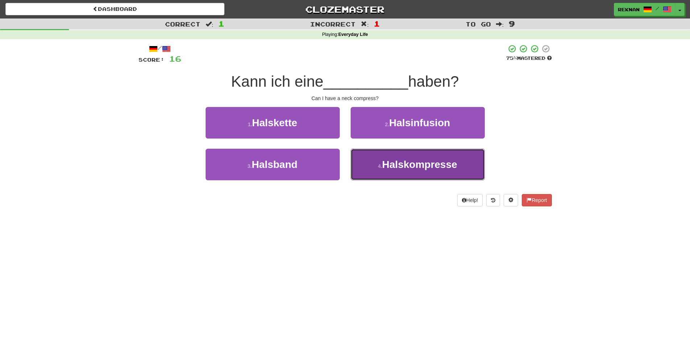
click at [386, 170] on span "Halskompresse" at bounding box center [419, 164] width 75 height 11
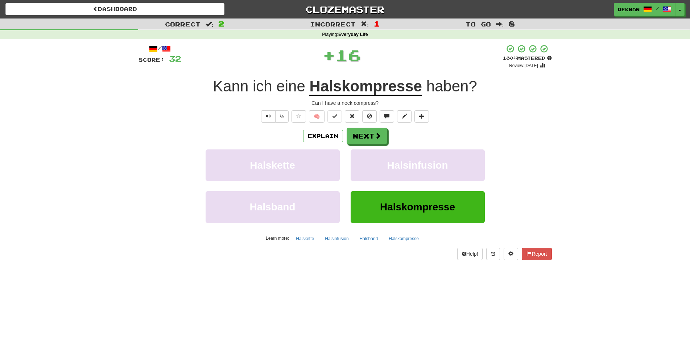
click at [385, 137] on div "/ Score: 32 + 16 100 % Mastered Review: 2026-03-20 Kann ich eine Halskompresse …" at bounding box center [344, 151] width 413 height 215
click at [381, 139] on span at bounding box center [378, 136] width 7 height 7
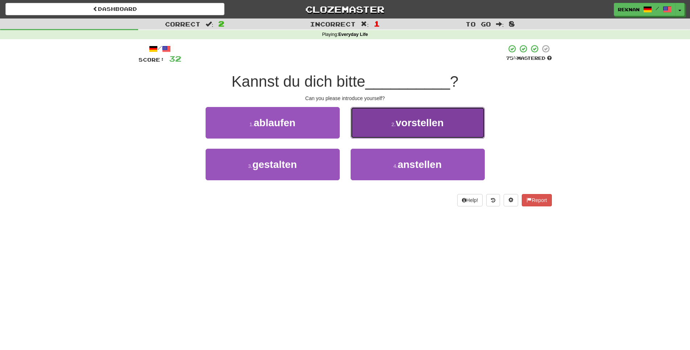
click at [381, 138] on button "2 . vorstellen" at bounding box center [417, 123] width 134 height 32
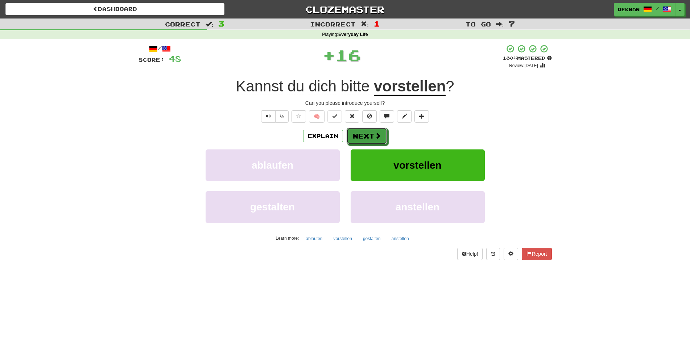
click at [381, 139] on span at bounding box center [377, 135] width 7 height 7
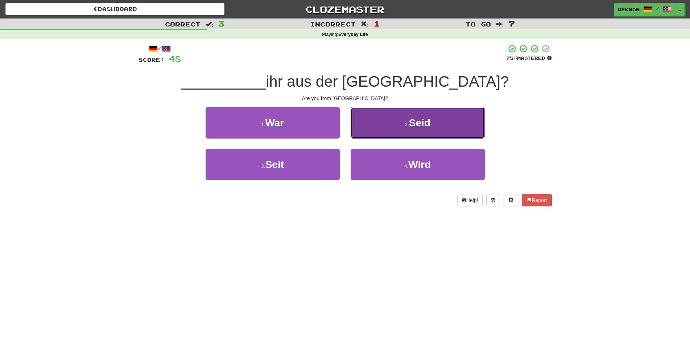
click at [384, 131] on button "2 . Seid" at bounding box center [417, 123] width 134 height 32
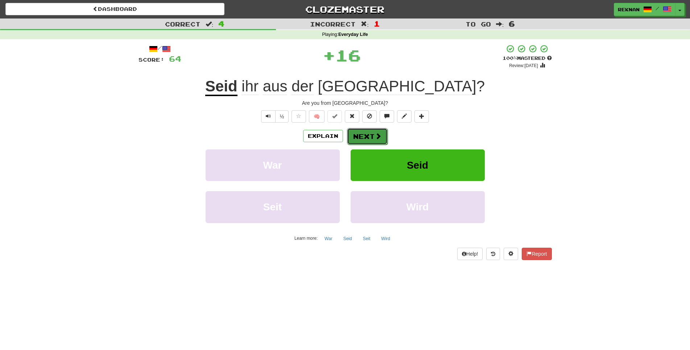
click at [370, 144] on button "Next" at bounding box center [367, 136] width 41 height 17
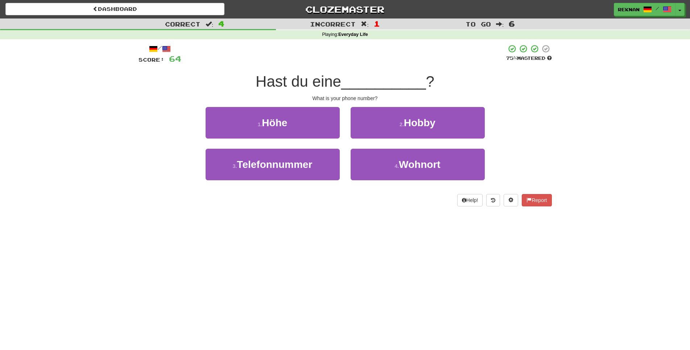
click at [295, 190] on div "3 . Telefonnummer" at bounding box center [272, 170] width 145 height 42
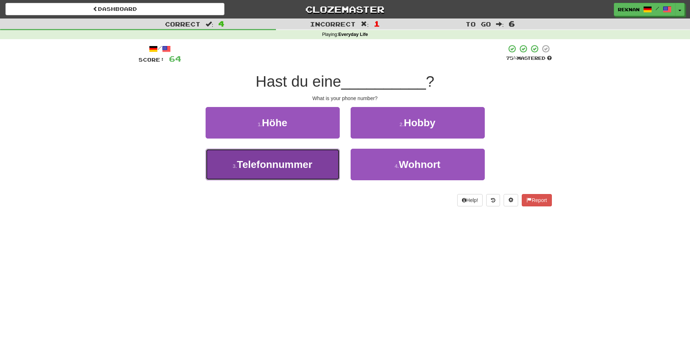
click at [304, 170] on span "Telefonnummer" at bounding box center [274, 164] width 75 height 11
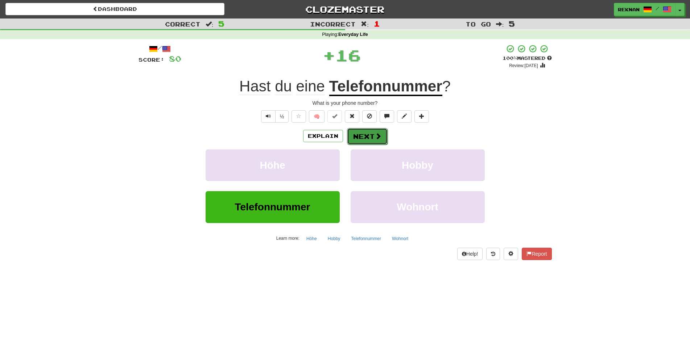
click at [366, 145] on button "Next" at bounding box center [367, 136] width 41 height 17
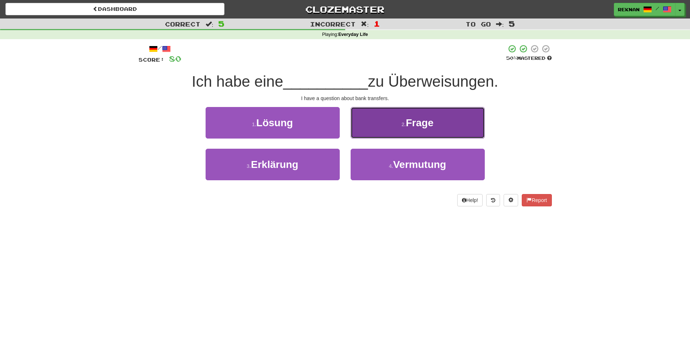
click at [381, 138] on button "2 . Frage" at bounding box center [417, 123] width 134 height 32
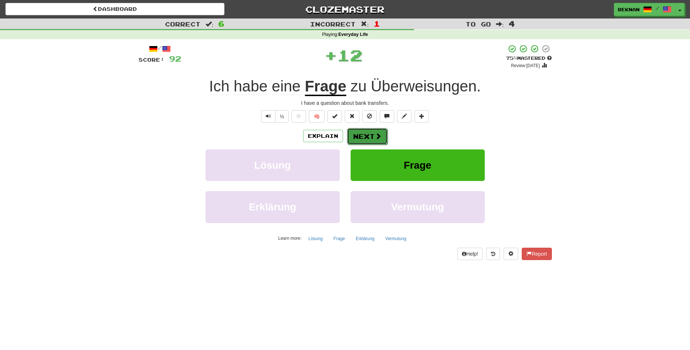
click at [372, 145] on button "Next" at bounding box center [367, 136] width 41 height 17
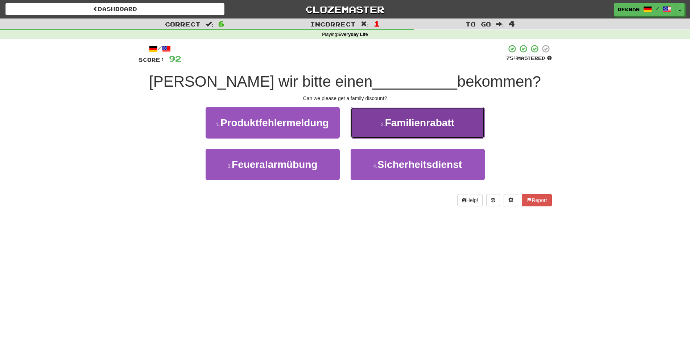
click at [373, 136] on button "2 . Familienrabatt" at bounding box center [417, 123] width 134 height 32
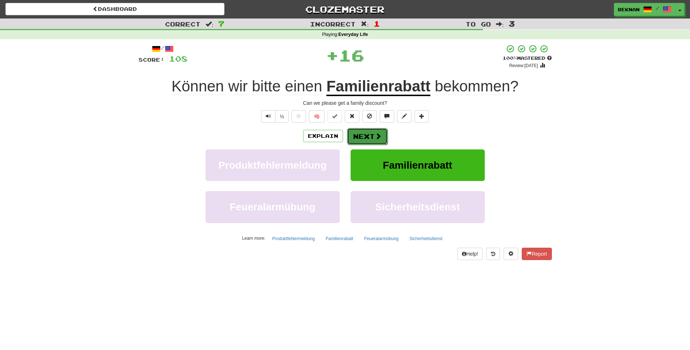
click at [362, 144] on button "Next" at bounding box center [367, 136] width 41 height 17
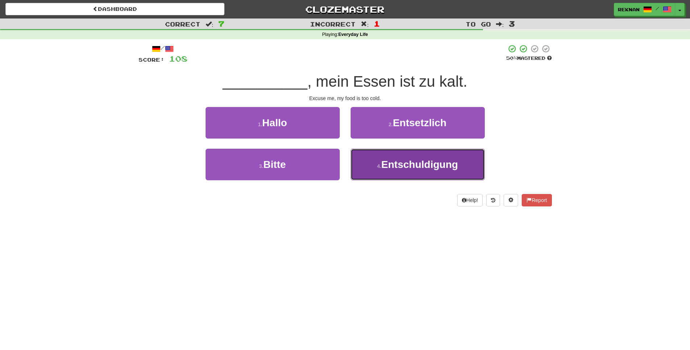
click at [388, 168] on button "4 . Entschuldigung" at bounding box center [417, 165] width 134 height 32
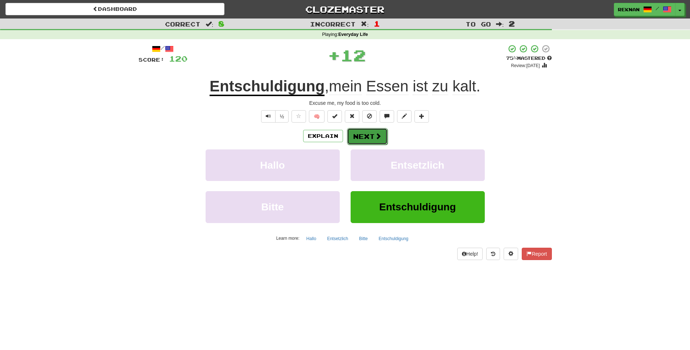
click at [381, 139] on span at bounding box center [378, 136] width 7 height 7
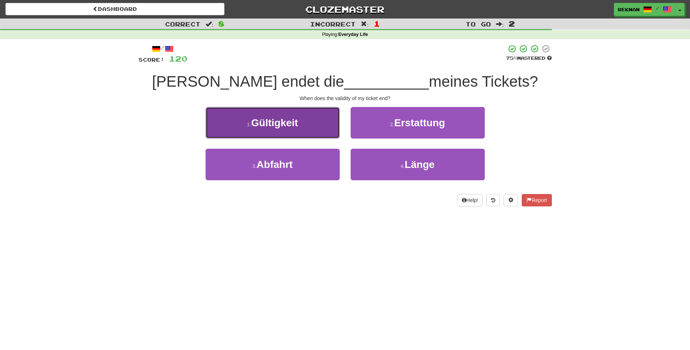
click at [311, 136] on button "1 . Gültigkeit" at bounding box center [272, 123] width 134 height 32
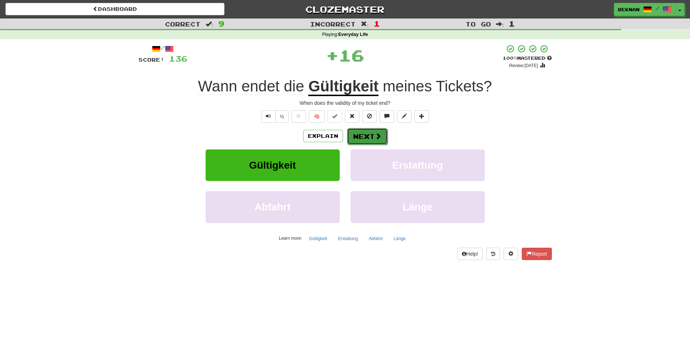
click at [377, 140] on button "Next" at bounding box center [367, 136] width 41 height 17
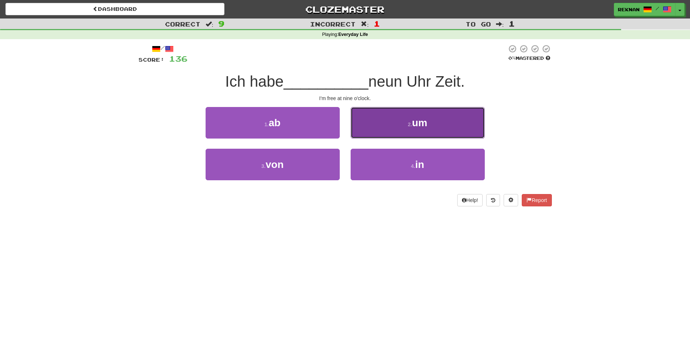
click at [394, 129] on button "2 . um" at bounding box center [417, 123] width 134 height 32
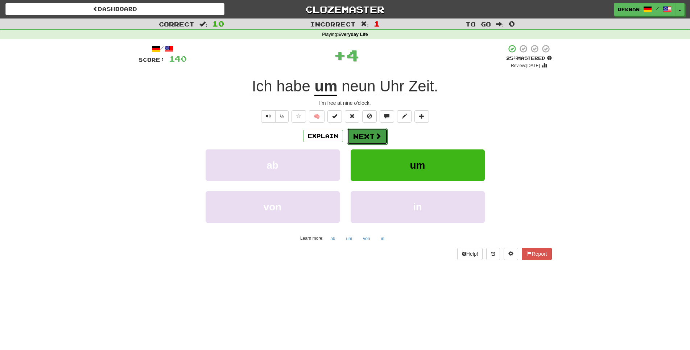
click at [373, 145] on button "Next" at bounding box center [367, 136] width 41 height 17
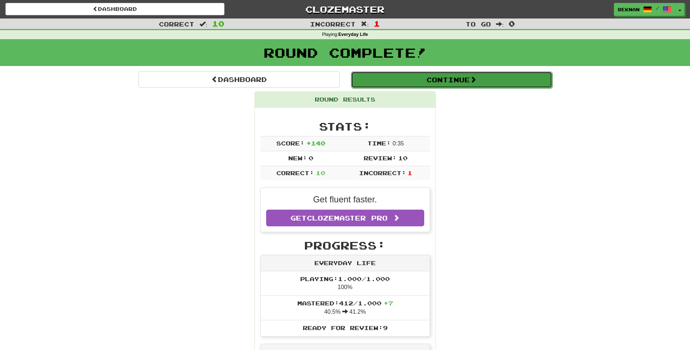
click at [431, 85] on button "Continue" at bounding box center [451, 79] width 201 height 17
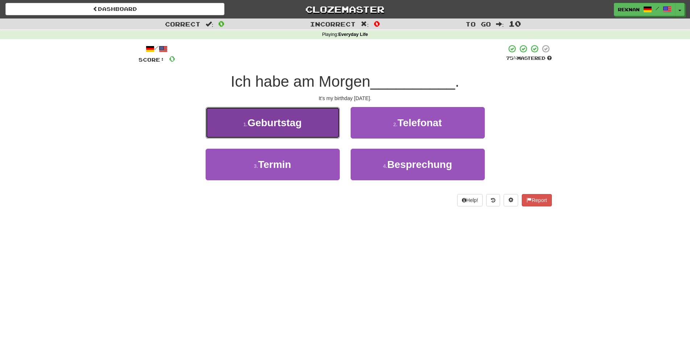
click at [320, 128] on button "1 . Geburtstag" at bounding box center [272, 123] width 134 height 32
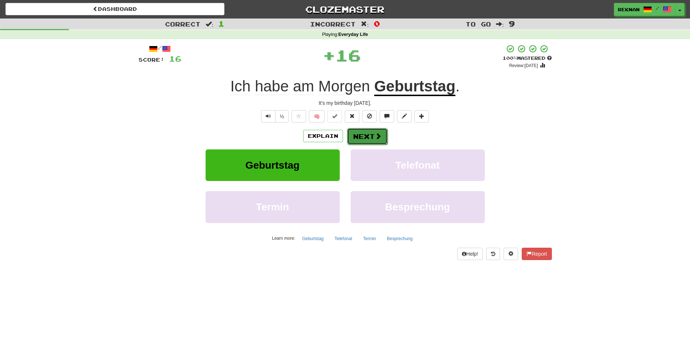
click at [379, 139] on span at bounding box center [378, 136] width 7 height 7
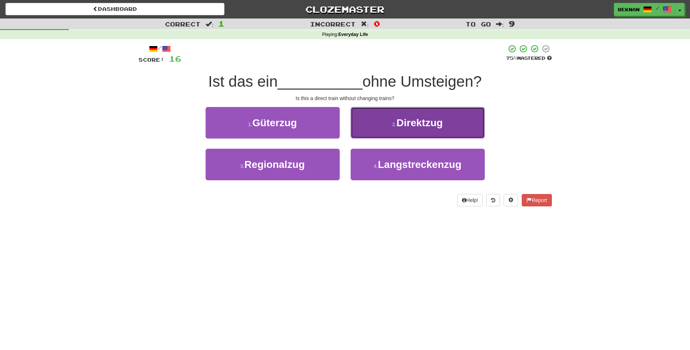
click at [390, 138] on button "2 . Direktzug" at bounding box center [417, 123] width 134 height 32
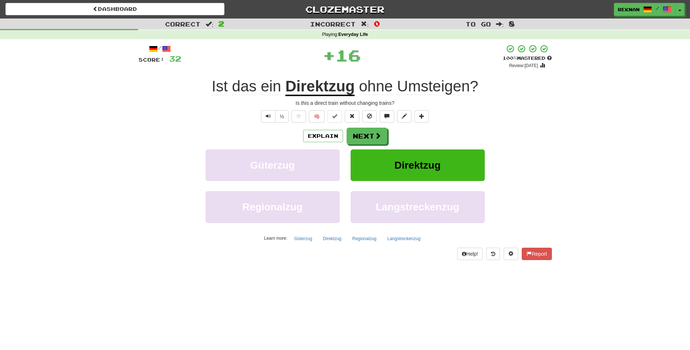
click at [390, 138] on div "Explain Next" at bounding box center [344, 136] width 413 height 17
click at [385, 145] on button "Next" at bounding box center [367, 136] width 41 height 17
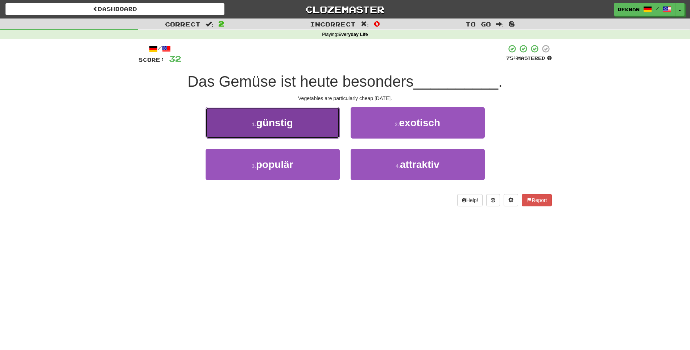
click at [309, 138] on button "1 . günstig" at bounding box center [272, 123] width 134 height 32
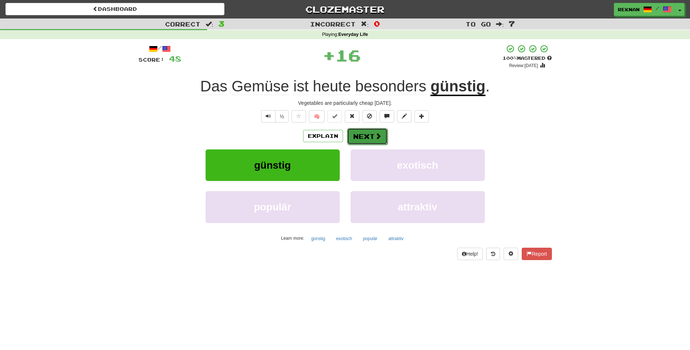
click at [374, 145] on button "Next" at bounding box center [367, 136] width 41 height 17
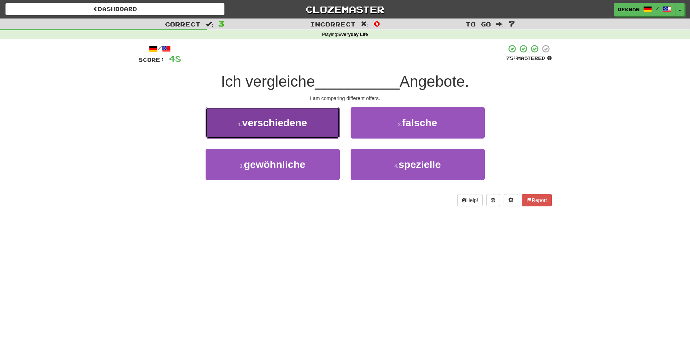
click at [291, 138] on button "1 . verschiedene" at bounding box center [272, 123] width 134 height 32
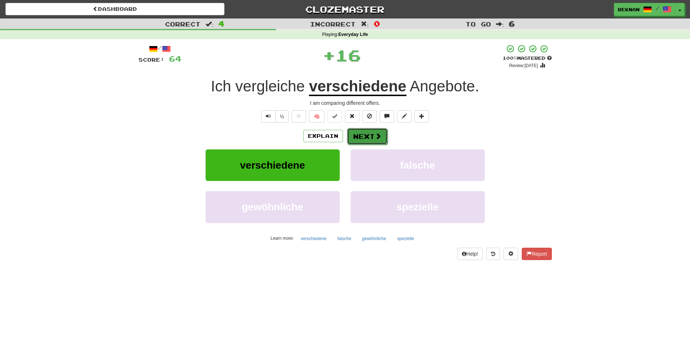
click at [373, 145] on button "Next" at bounding box center [367, 136] width 41 height 17
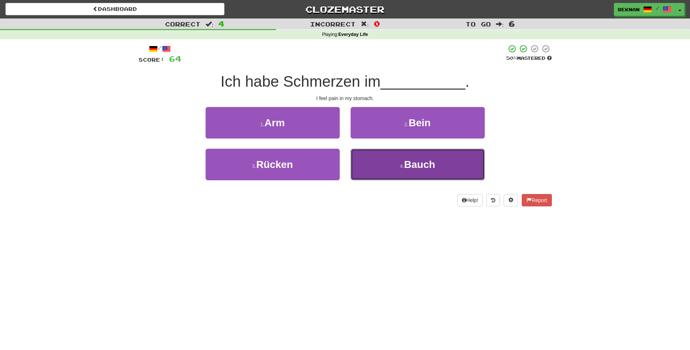
click at [404, 170] on span "Bauch" at bounding box center [419, 164] width 31 height 11
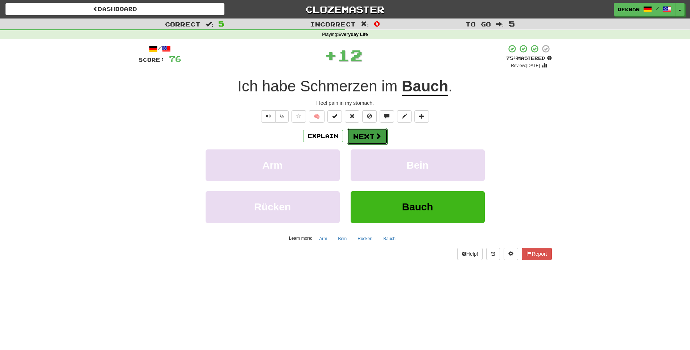
click at [379, 145] on button "Next" at bounding box center [367, 136] width 41 height 17
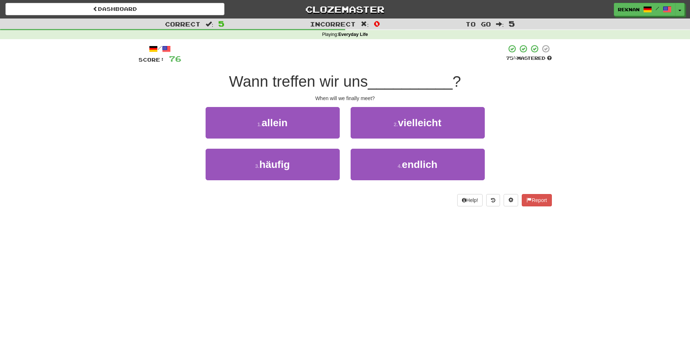
click at [378, 149] on div "2 . vielleicht" at bounding box center [417, 128] width 145 height 42
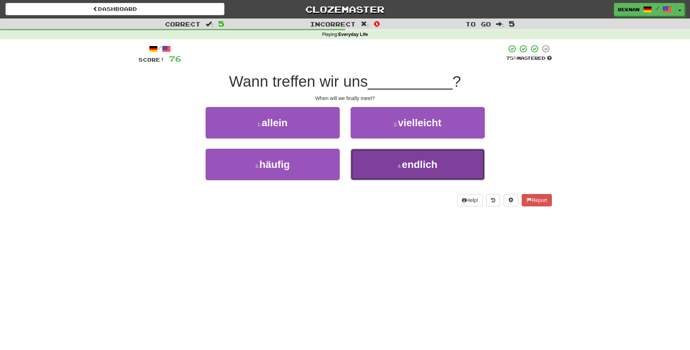
click at [377, 179] on button "4 . endlich" at bounding box center [417, 165] width 134 height 32
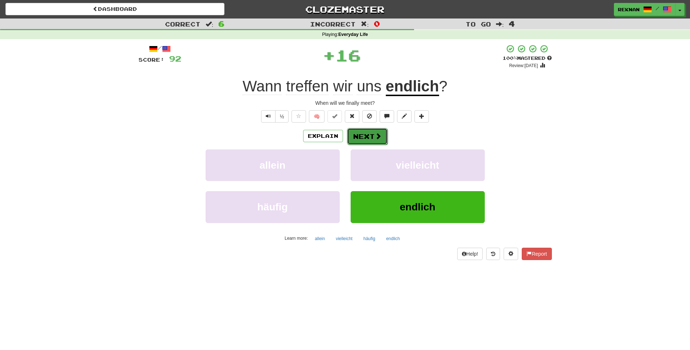
click at [356, 144] on button "Next" at bounding box center [367, 136] width 41 height 17
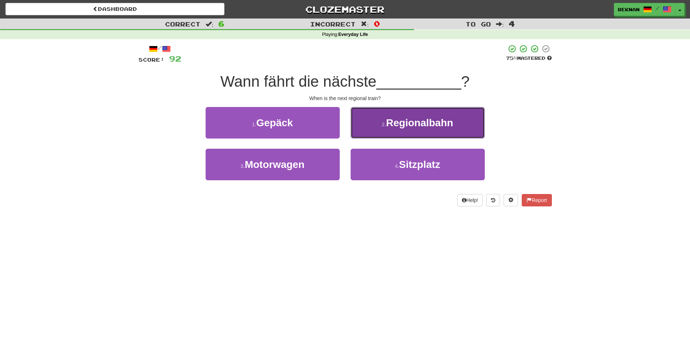
click at [386, 126] on span "Regionalbahn" at bounding box center [419, 122] width 67 height 11
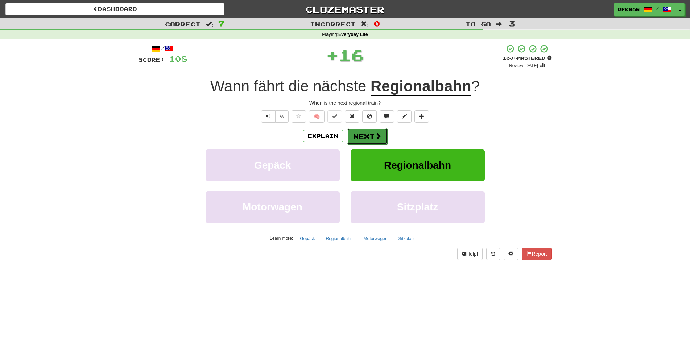
click at [366, 145] on button "Next" at bounding box center [367, 136] width 41 height 17
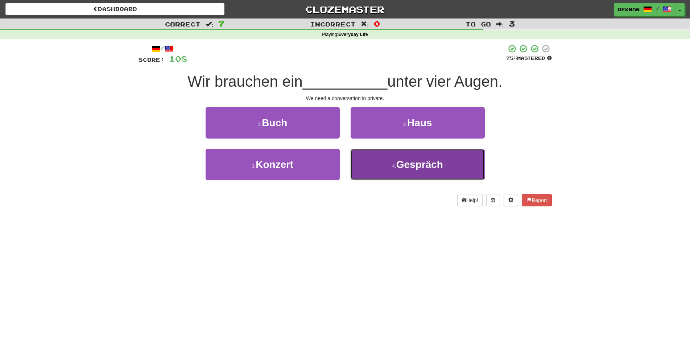
click at [387, 180] on button "4 . Gespräch" at bounding box center [417, 165] width 134 height 32
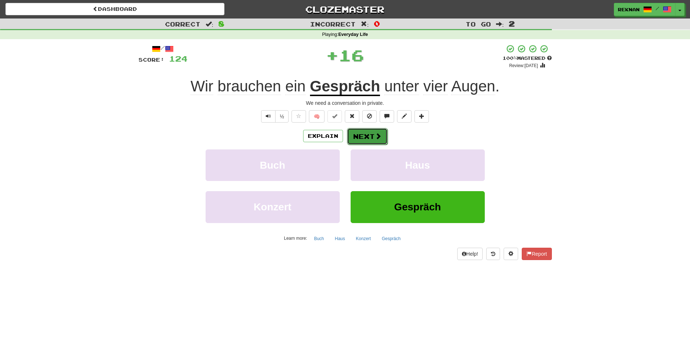
click at [353, 145] on button "Next" at bounding box center [367, 136] width 41 height 17
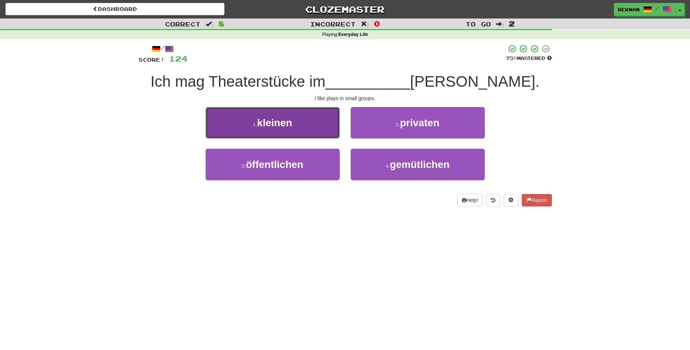
click at [321, 138] on button "1 . kleinen" at bounding box center [272, 123] width 134 height 32
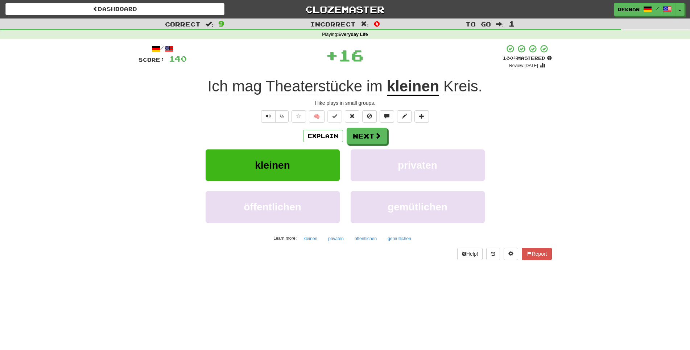
click at [361, 156] on div "Explain Next kleinen privaten öffentlichen gemütlichen Learn more: kleinen priv…" at bounding box center [344, 186] width 413 height 116
click at [367, 145] on button "Next" at bounding box center [367, 136] width 41 height 17
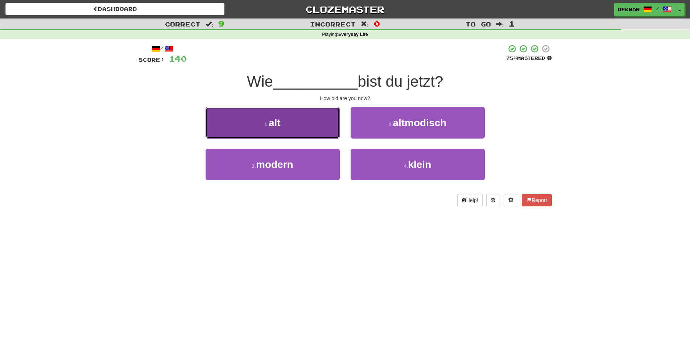
click at [295, 134] on button "1 . alt" at bounding box center [272, 123] width 134 height 32
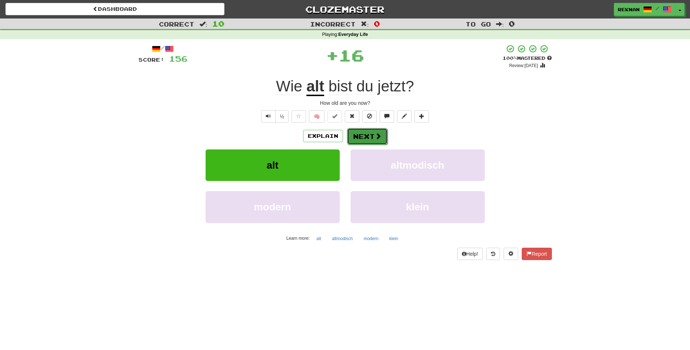
click at [354, 145] on button "Next" at bounding box center [367, 136] width 41 height 17
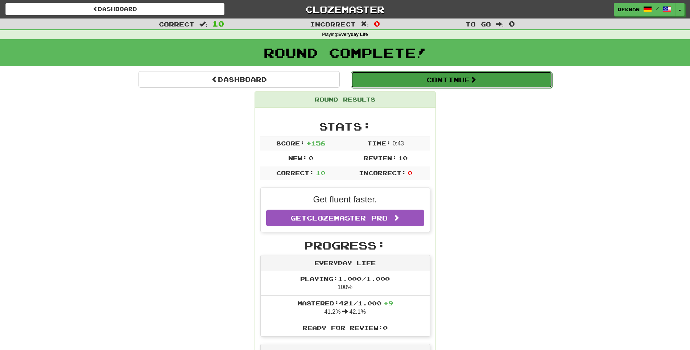
click at [509, 83] on button "Continue" at bounding box center [451, 79] width 201 height 17
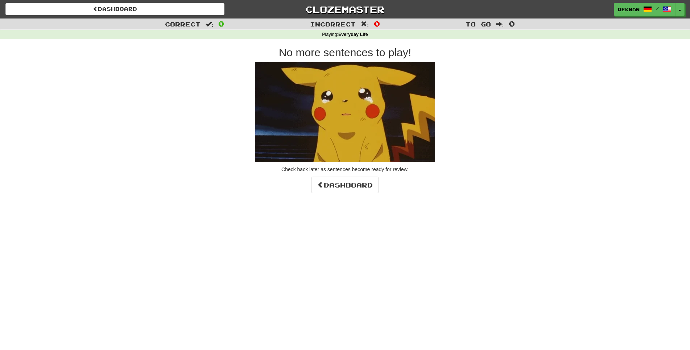
click at [326, 180] on div "No more sentences to play! Check back later as sentences become ready for revie…" at bounding box center [344, 119] width 413 height 147
click at [327, 187] on link "Dashboard" at bounding box center [345, 184] width 68 height 17
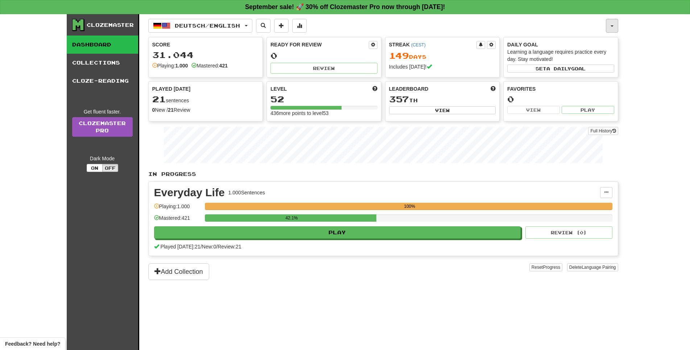
click at [610, 30] on button "button" at bounding box center [612, 26] width 12 height 14
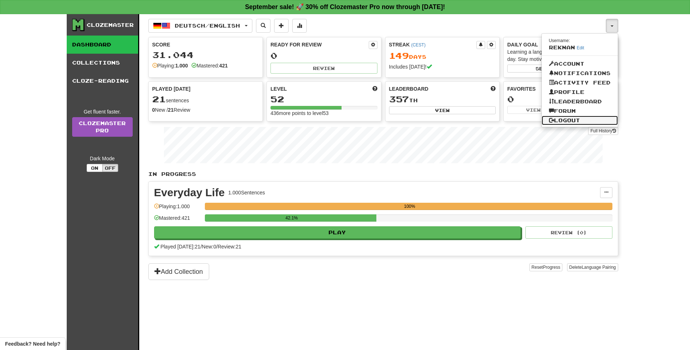
click at [576, 125] on link "Logout" at bounding box center [579, 120] width 76 height 9
